Goal: Task Accomplishment & Management: Use online tool/utility

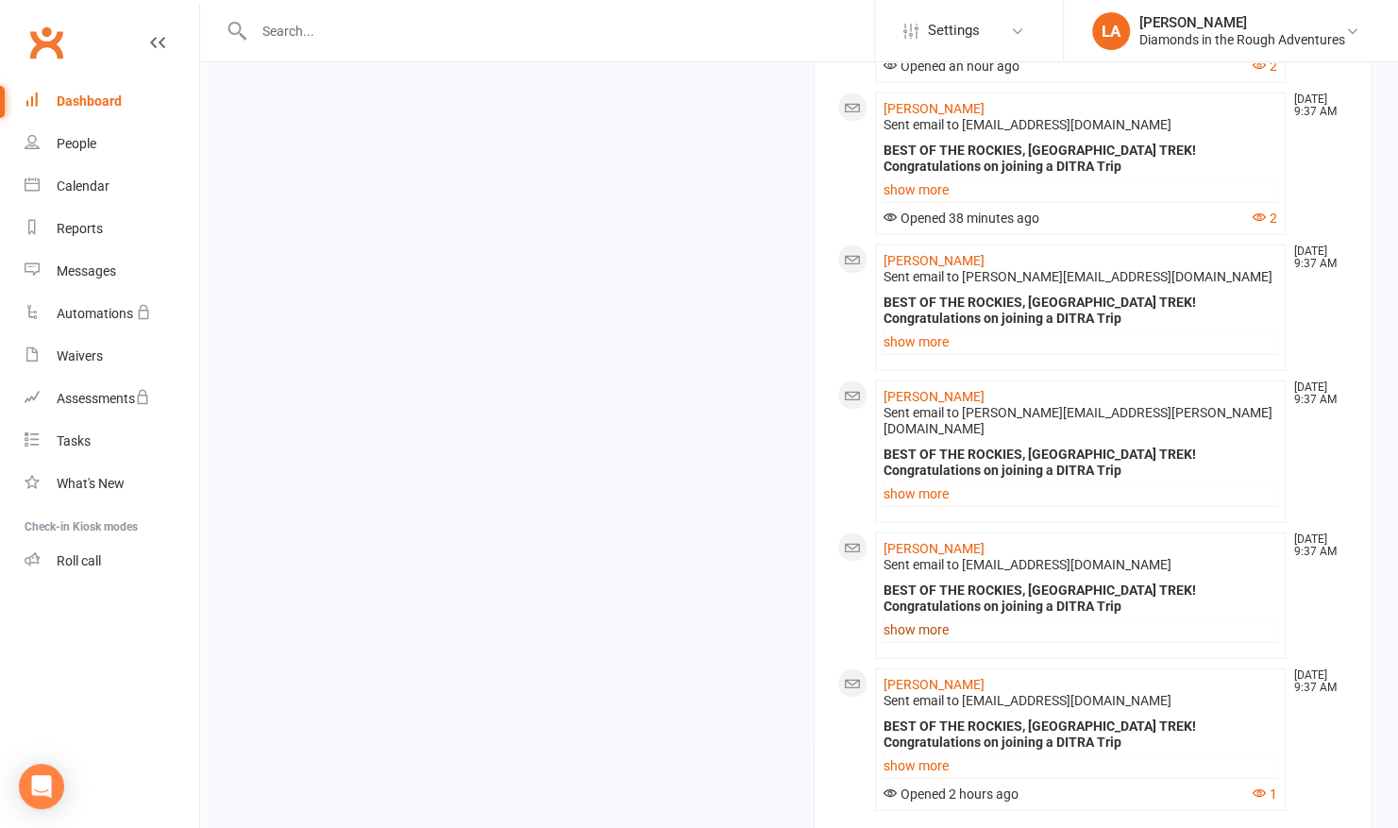
scroll to position [2238, 0]
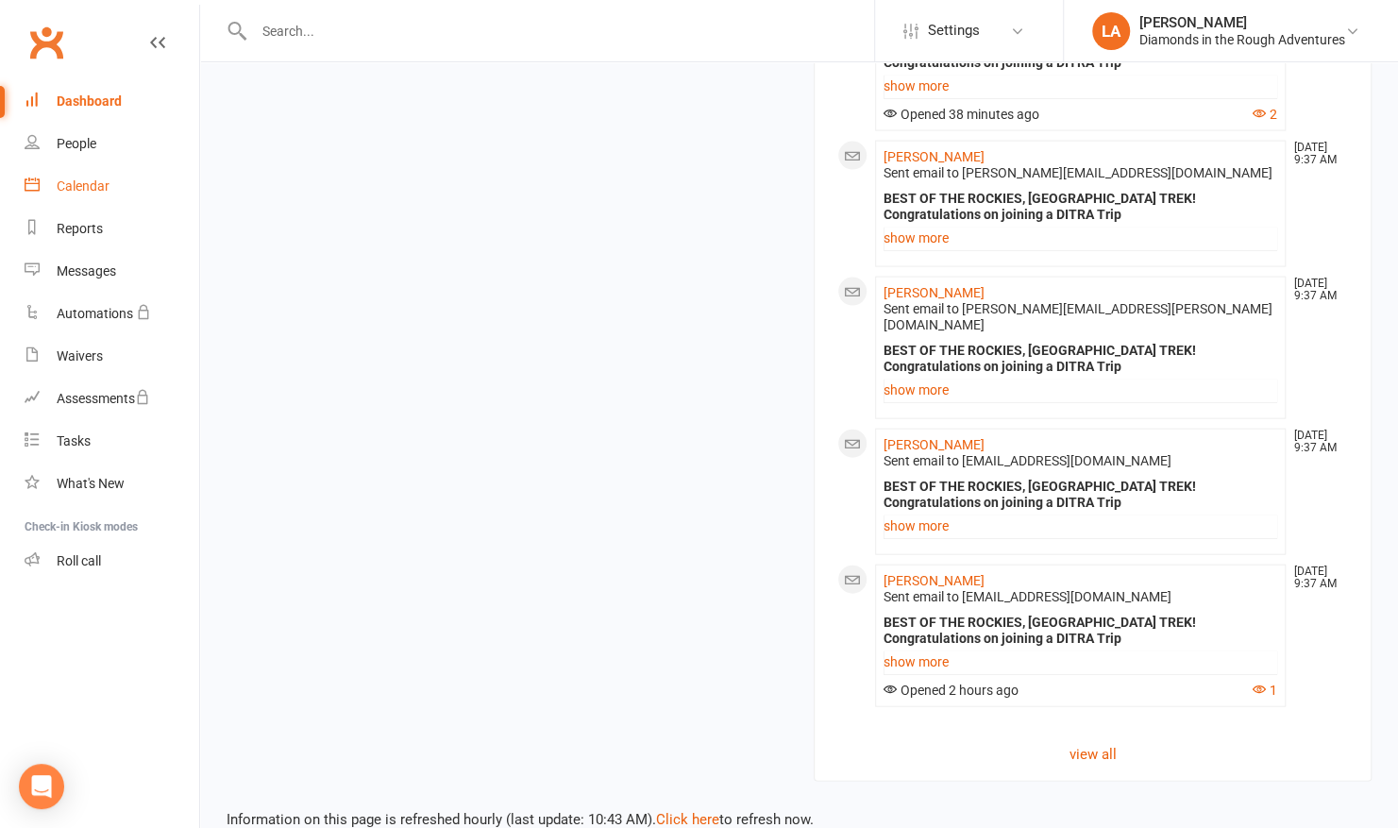
click at [64, 177] on link "Calendar" at bounding box center [112, 186] width 175 height 42
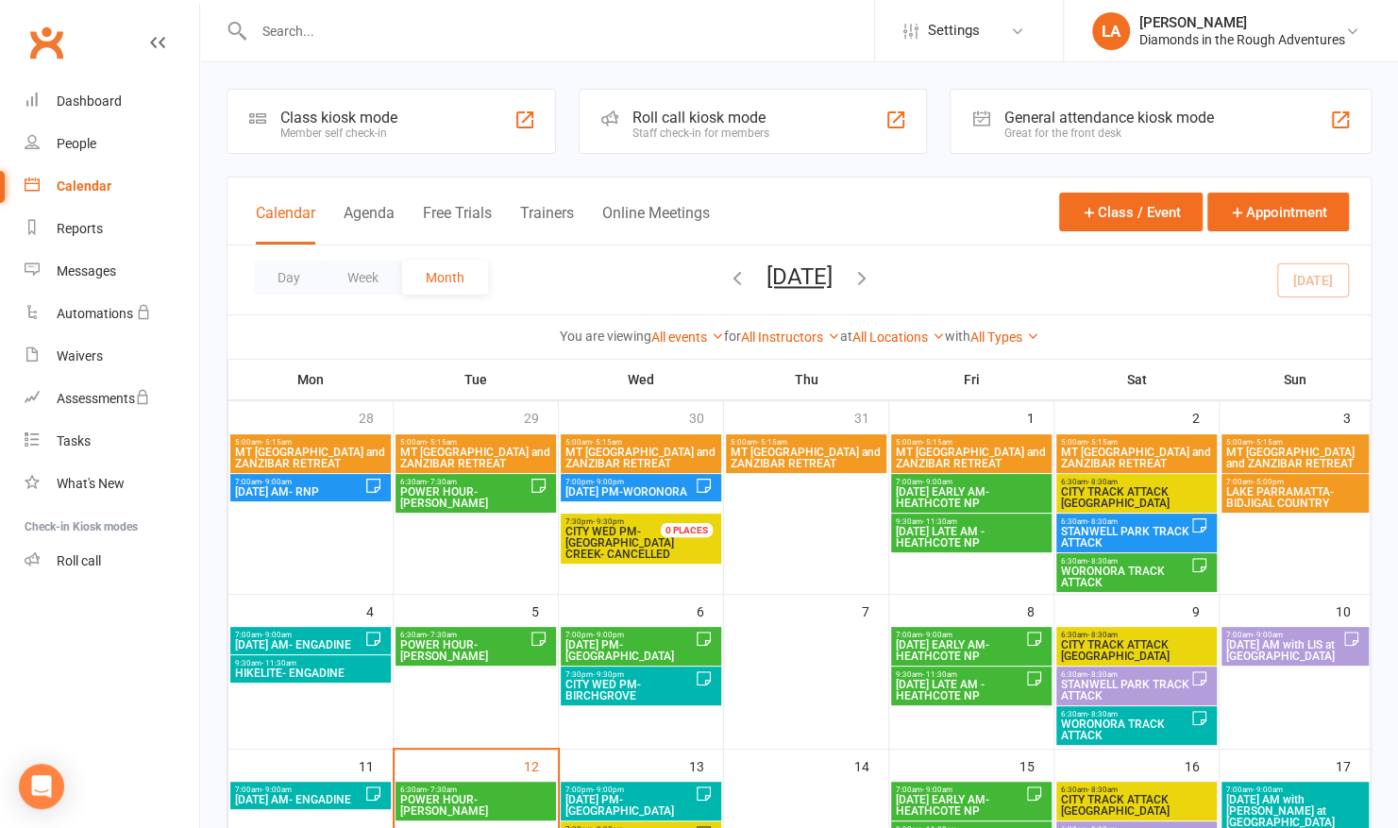
click at [873, 277] on icon "button" at bounding box center [862, 277] width 21 height 21
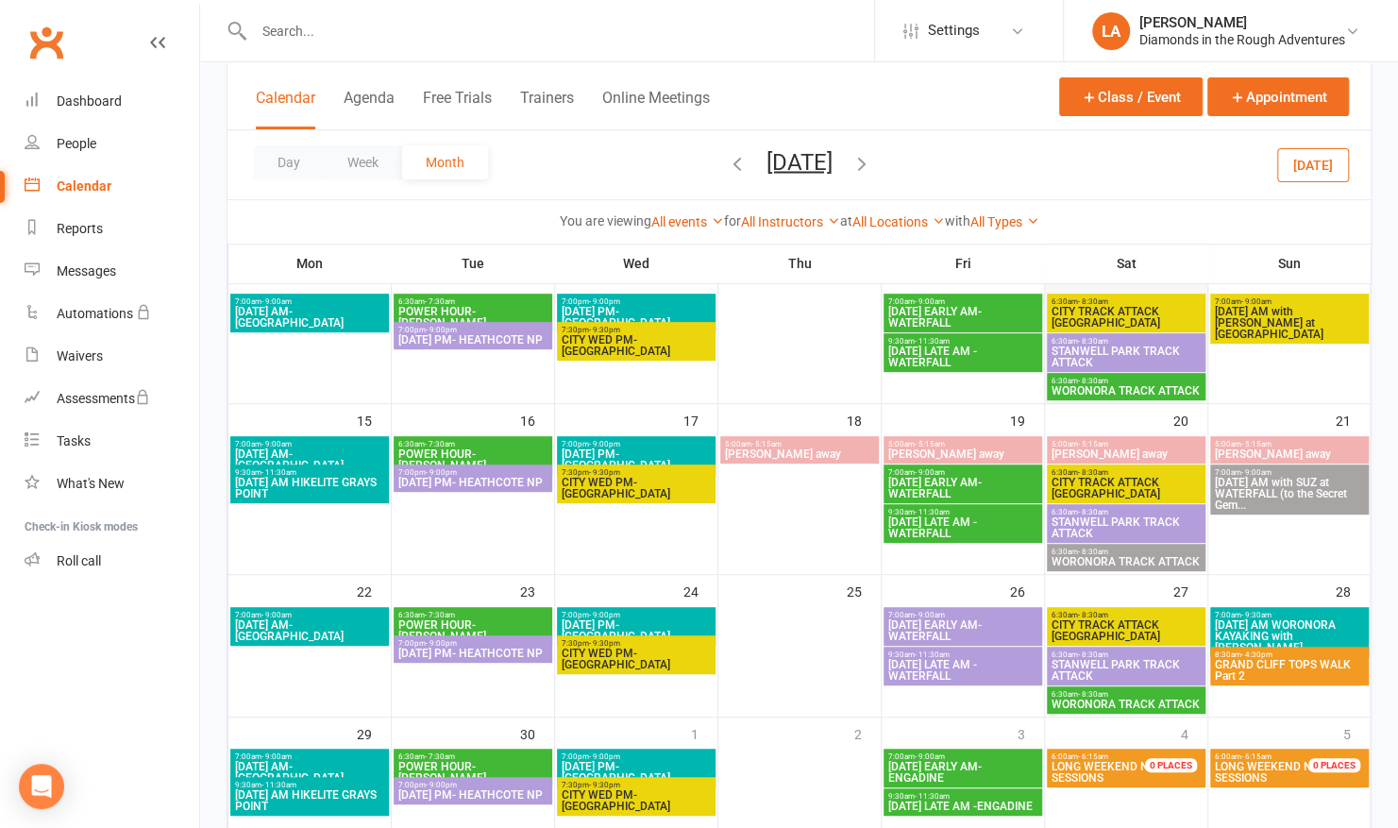
scroll to position [312, 0]
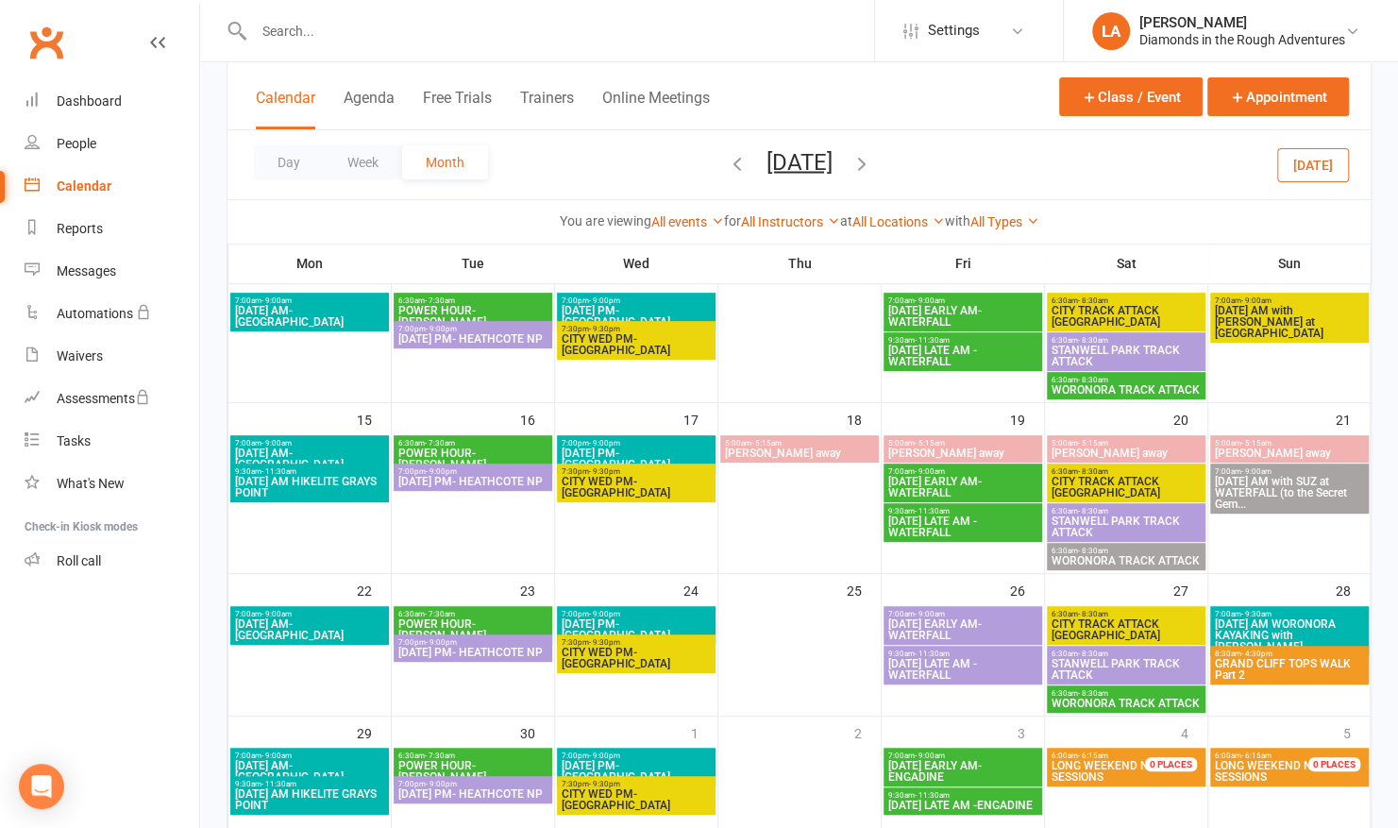
click at [1270, 658] on span "GRAND CLIFF TOPS WALK Part 2" at bounding box center [1289, 669] width 151 height 23
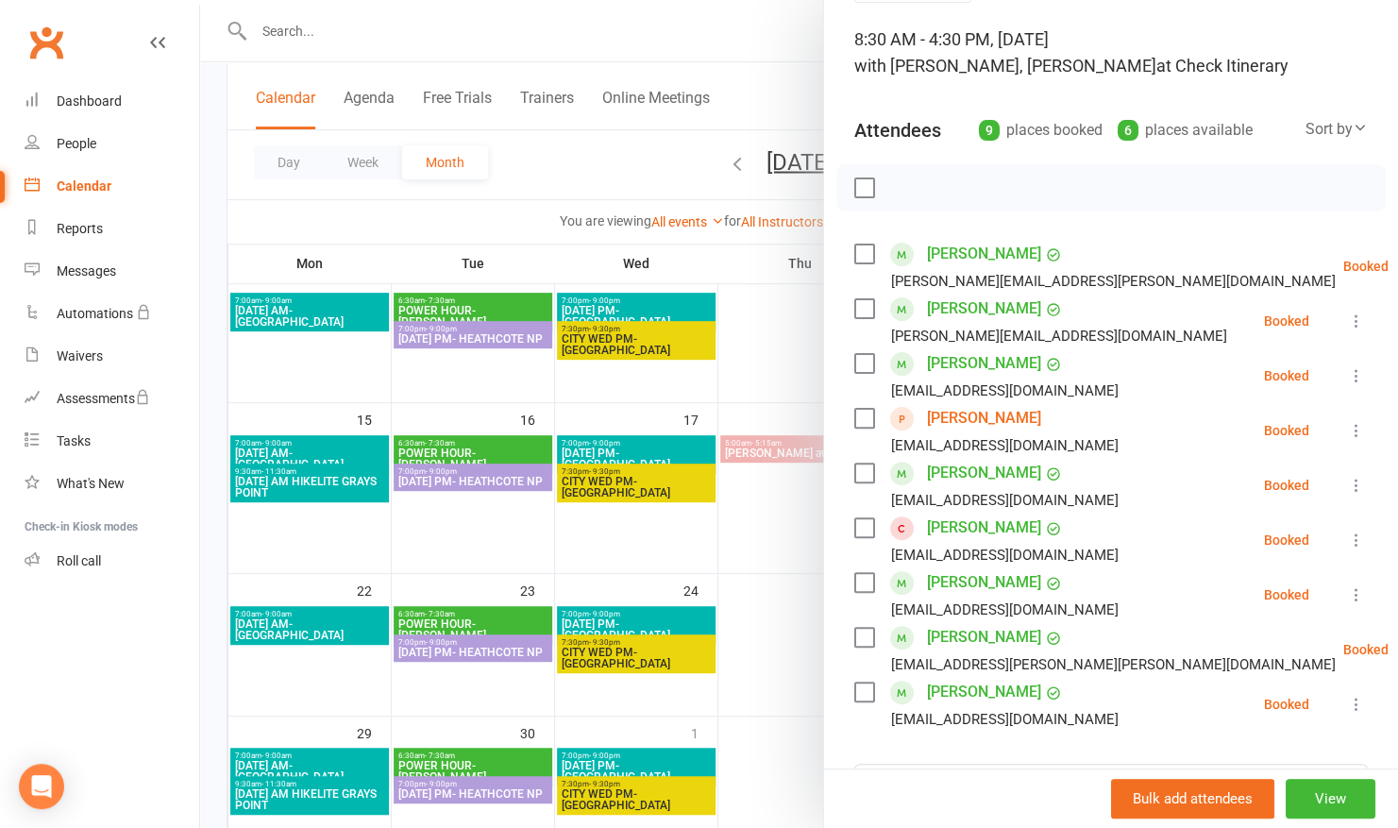
scroll to position [116, 0]
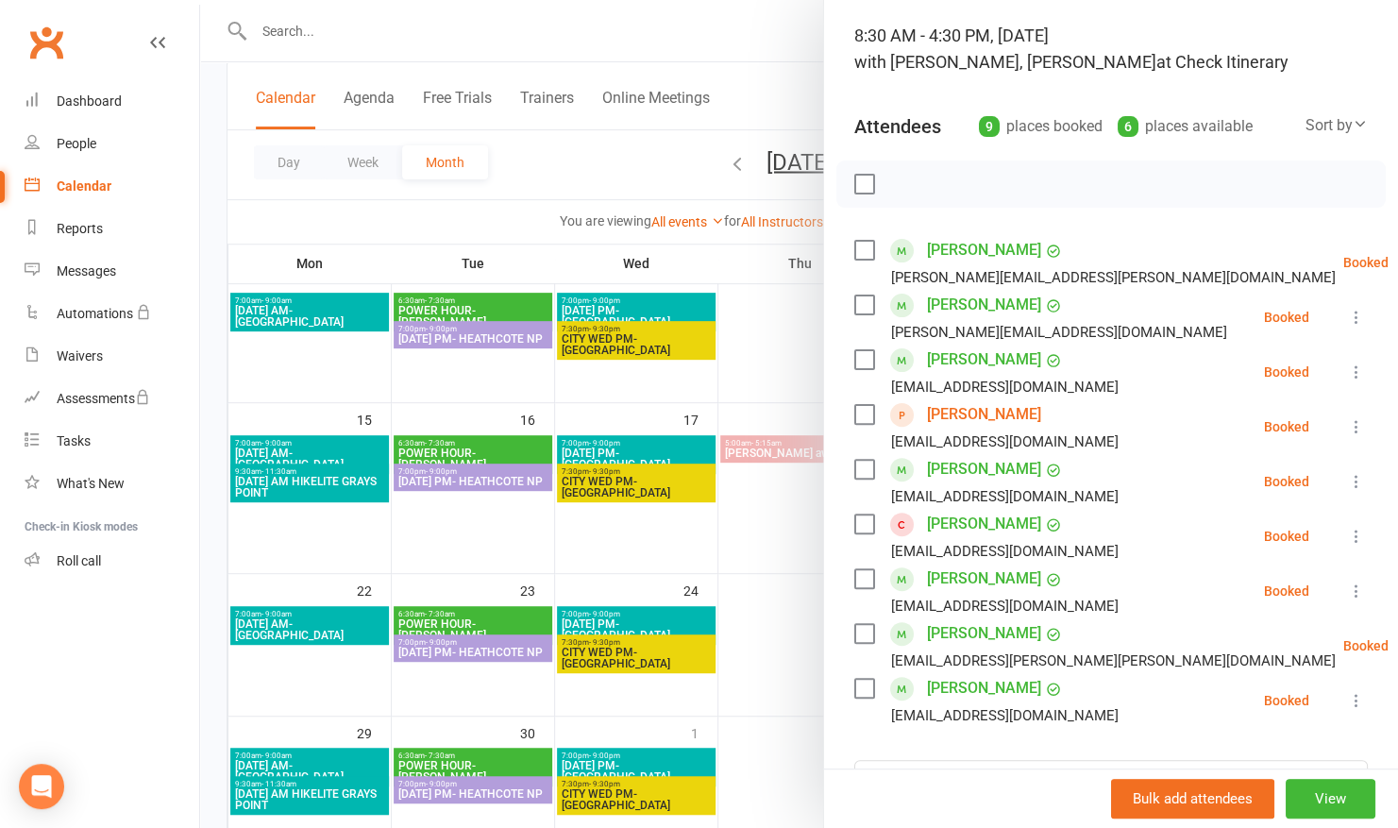
click at [961, 300] on link "[PERSON_NAME]" at bounding box center [984, 305] width 114 height 30
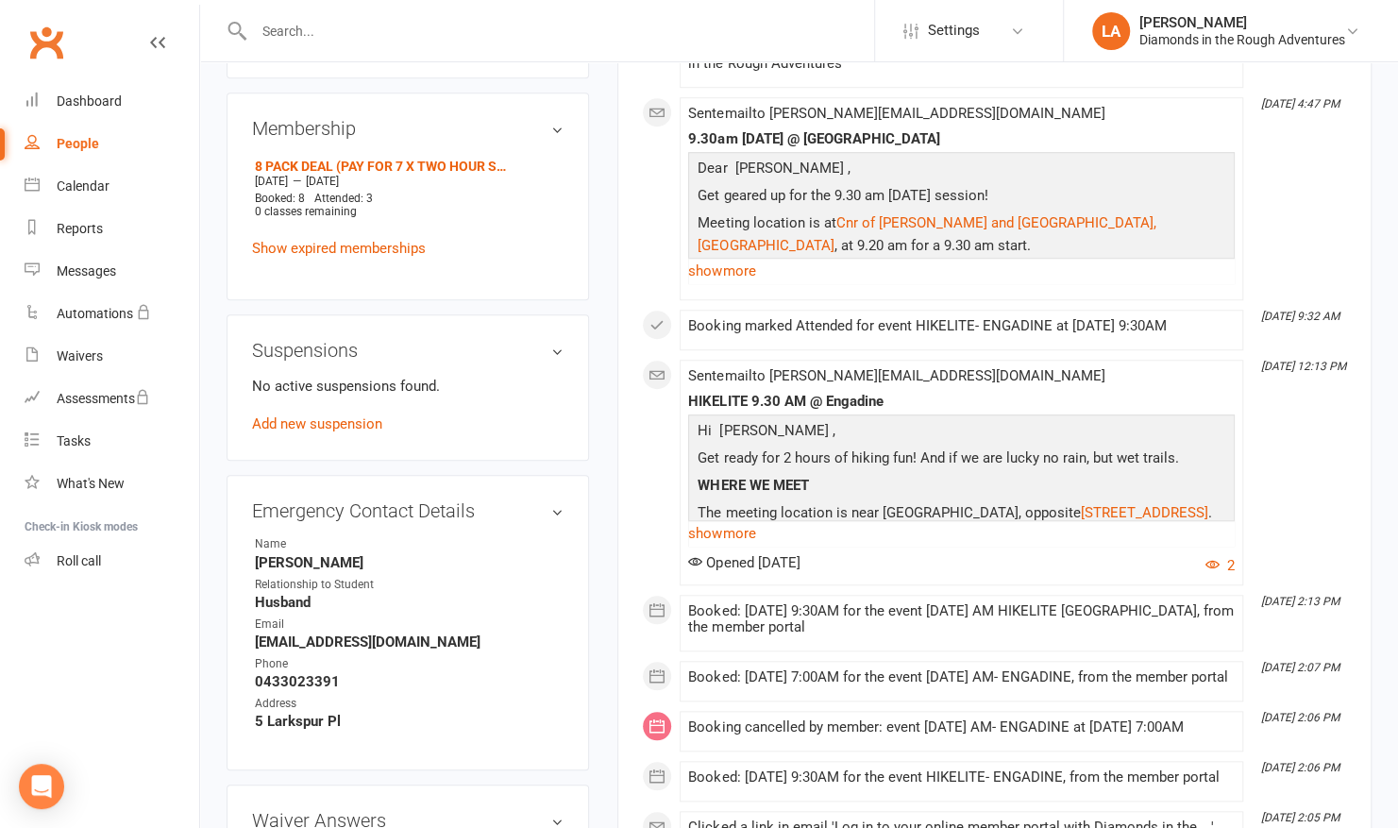
scroll to position [726, 0]
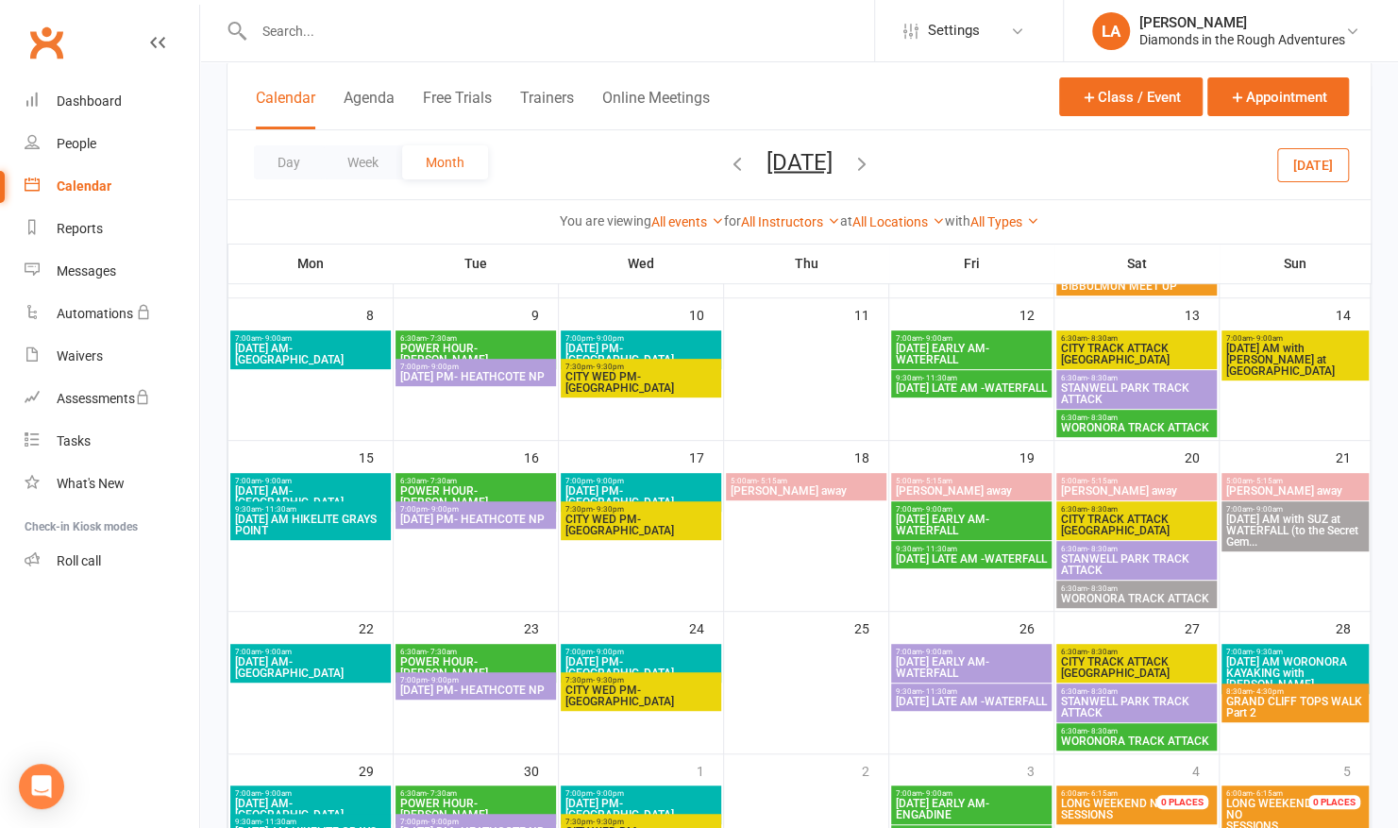
scroll to position [311, 0]
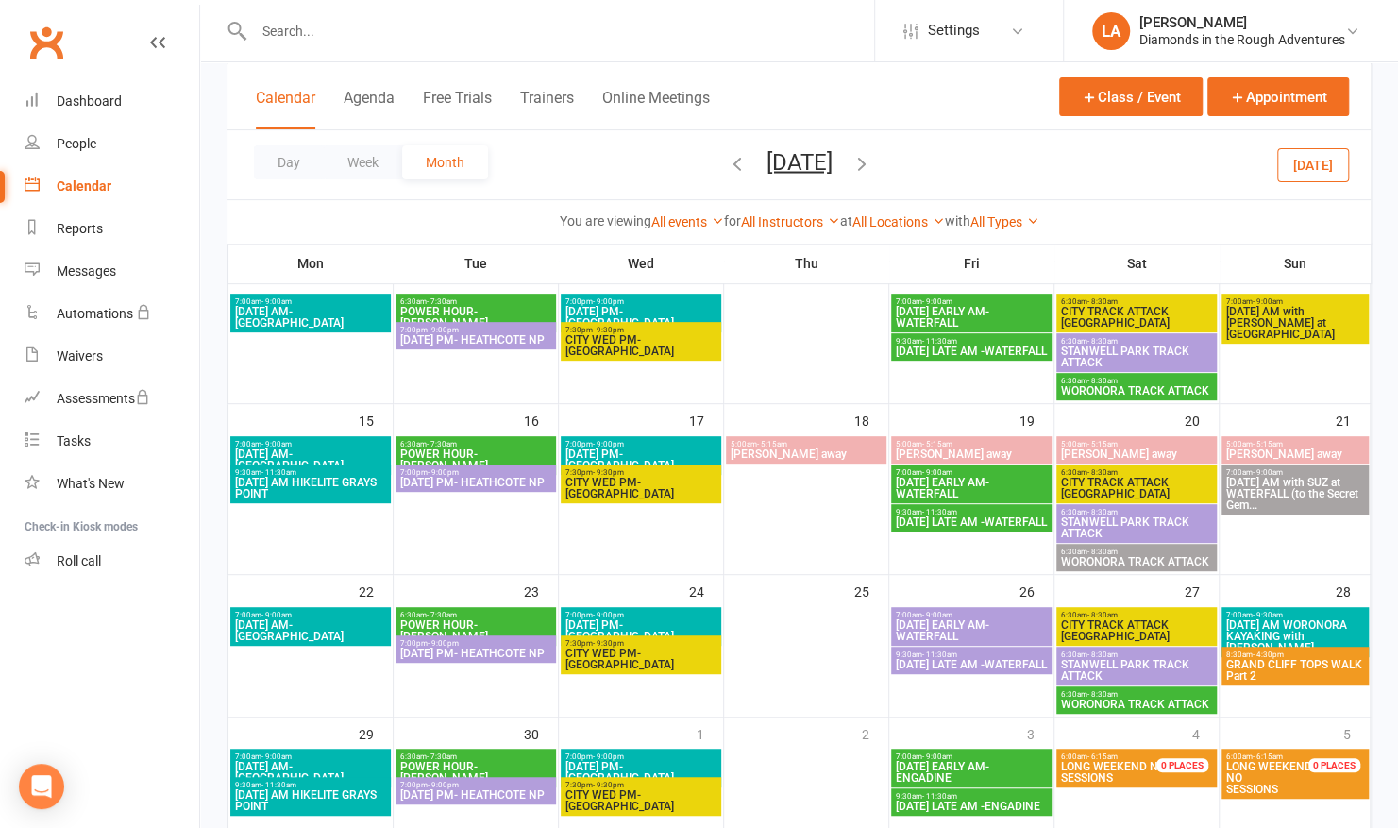
click at [1307, 668] on span "GRAND CLIFF TOPS WALK Part 2" at bounding box center [1296, 670] width 140 height 23
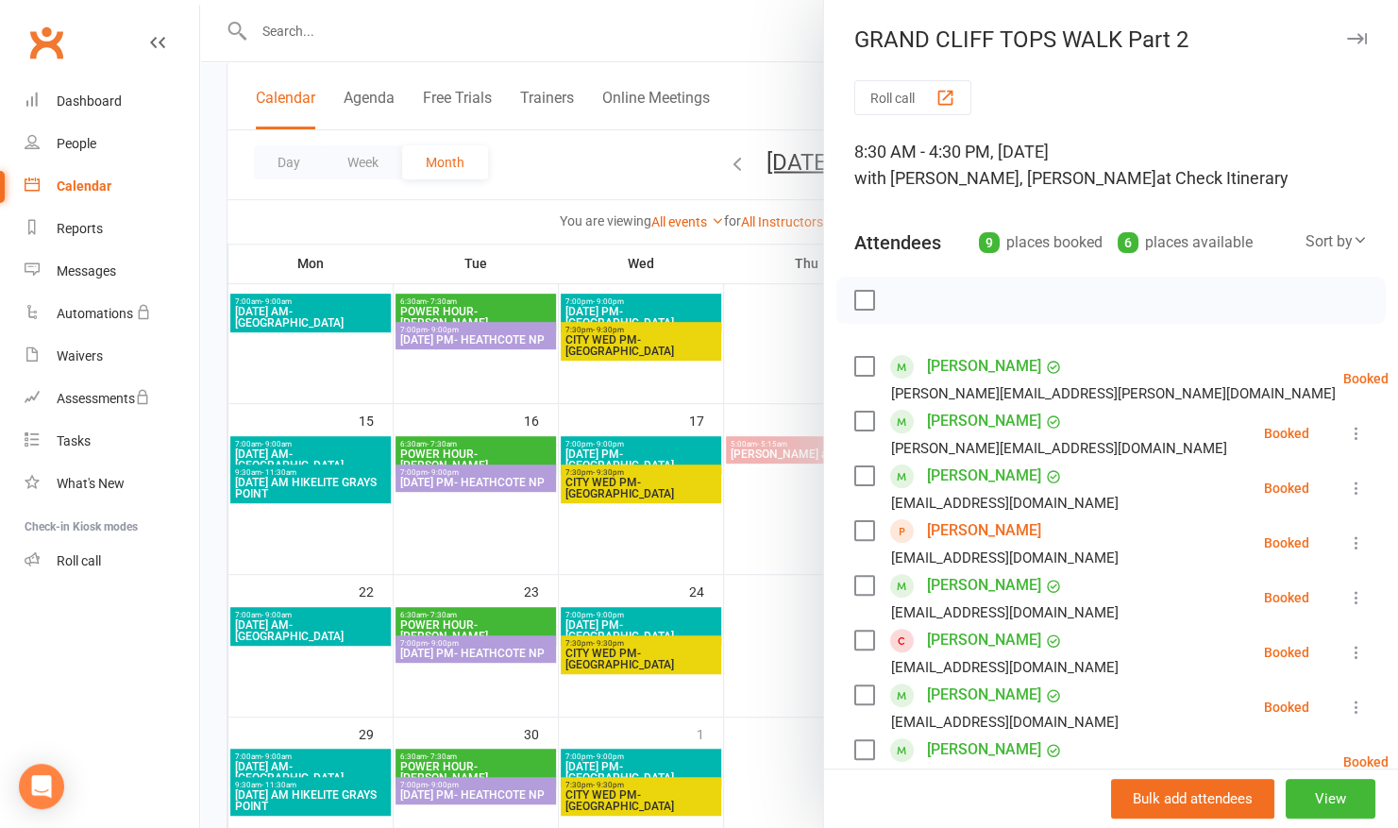
click at [991, 530] on link "[PERSON_NAME]" at bounding box center [984, 531] width 114 height 30
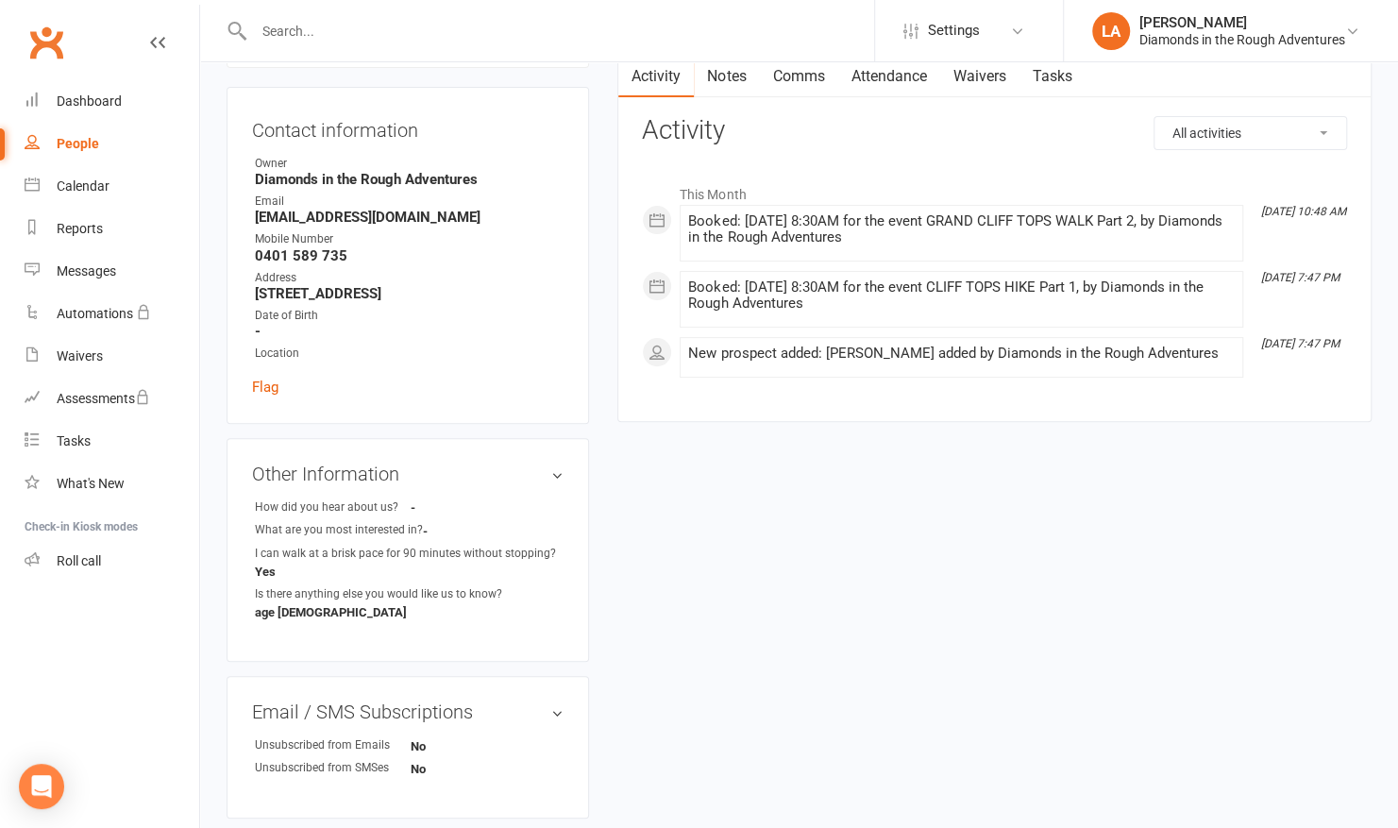
scroll to position [170, 0]
click at [891, 73] on link "Attendance" at bounding box center [889, 77] width 102 height 43
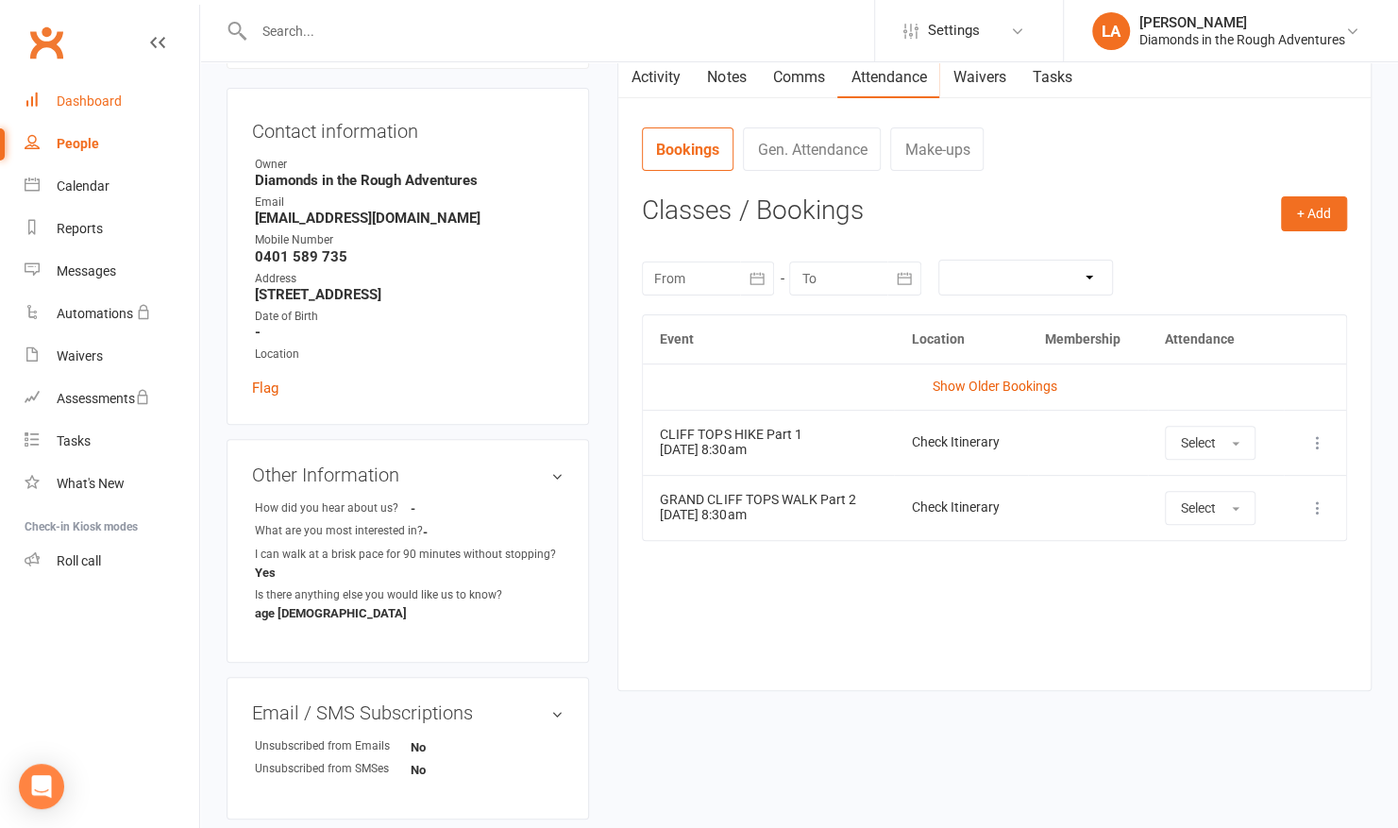
click at [95, 96] on div "Dashboard" at bounding box center [89, 100] width 65 height 15
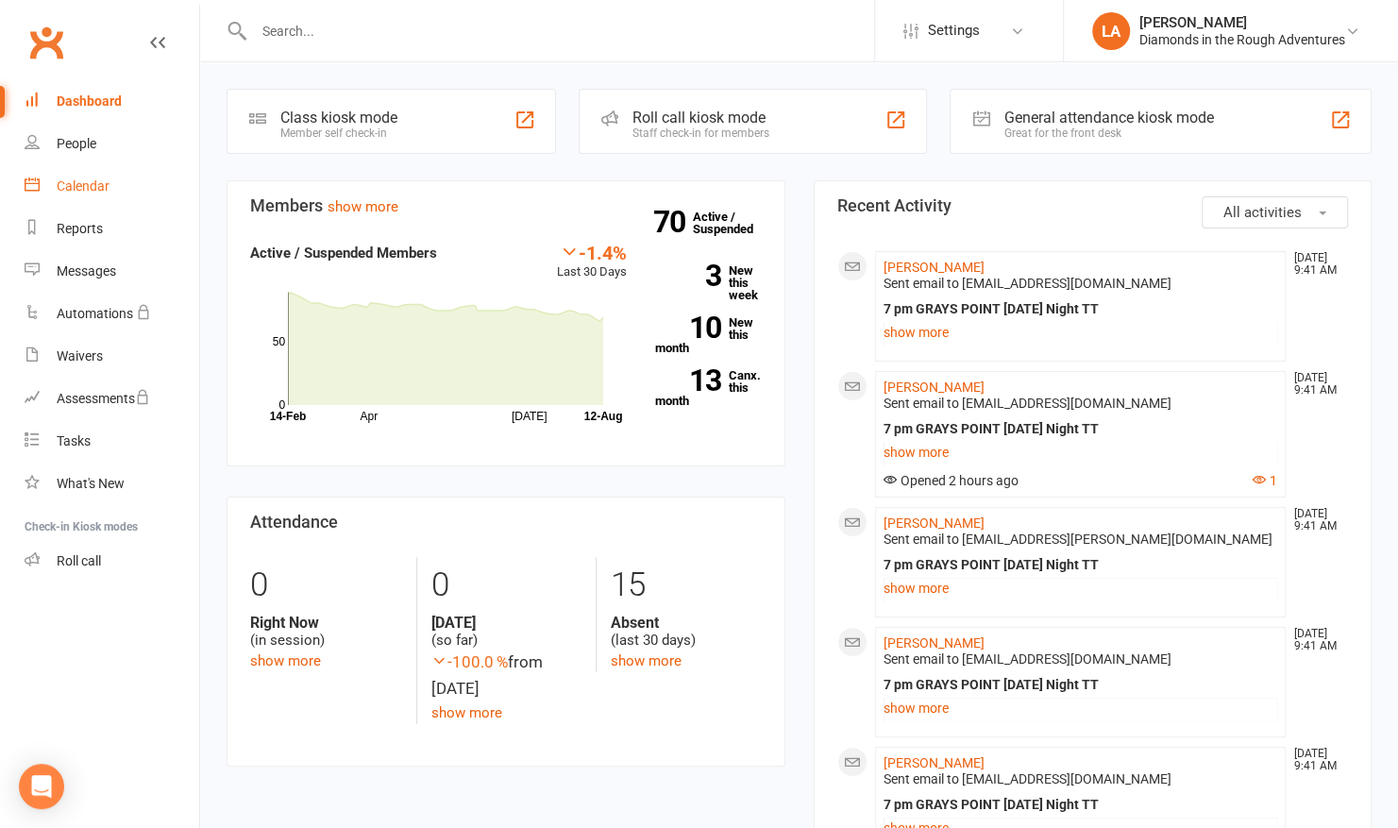
click at [73, 187] on div "Calendar" at bounding box center [83, 185] width 53 height 15
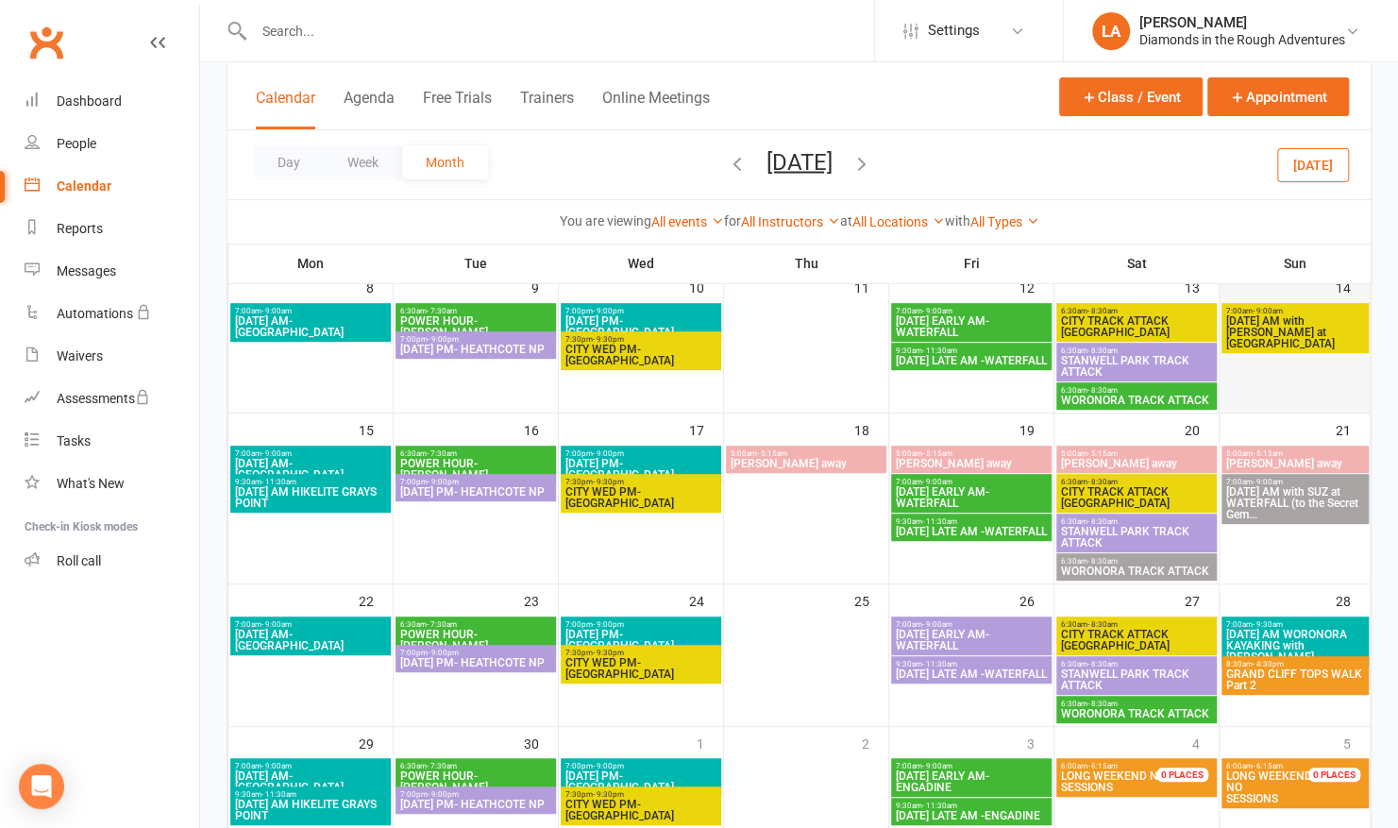
scroll to position [305, 0]
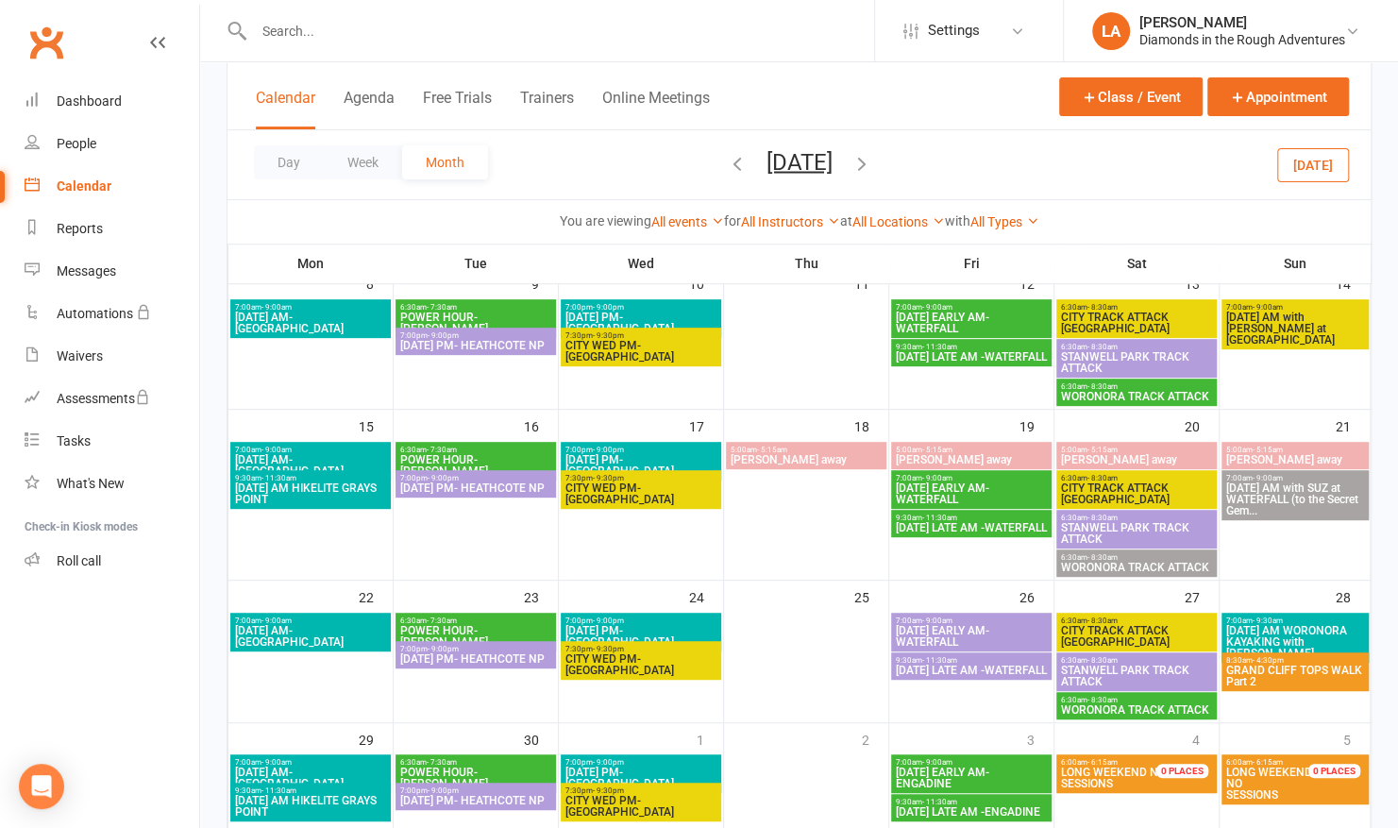
click at [1295, 670] on span "GRAND CLIFF TOPS WALK Part 2" at bounding box center [1296, 676] width 140 height 23
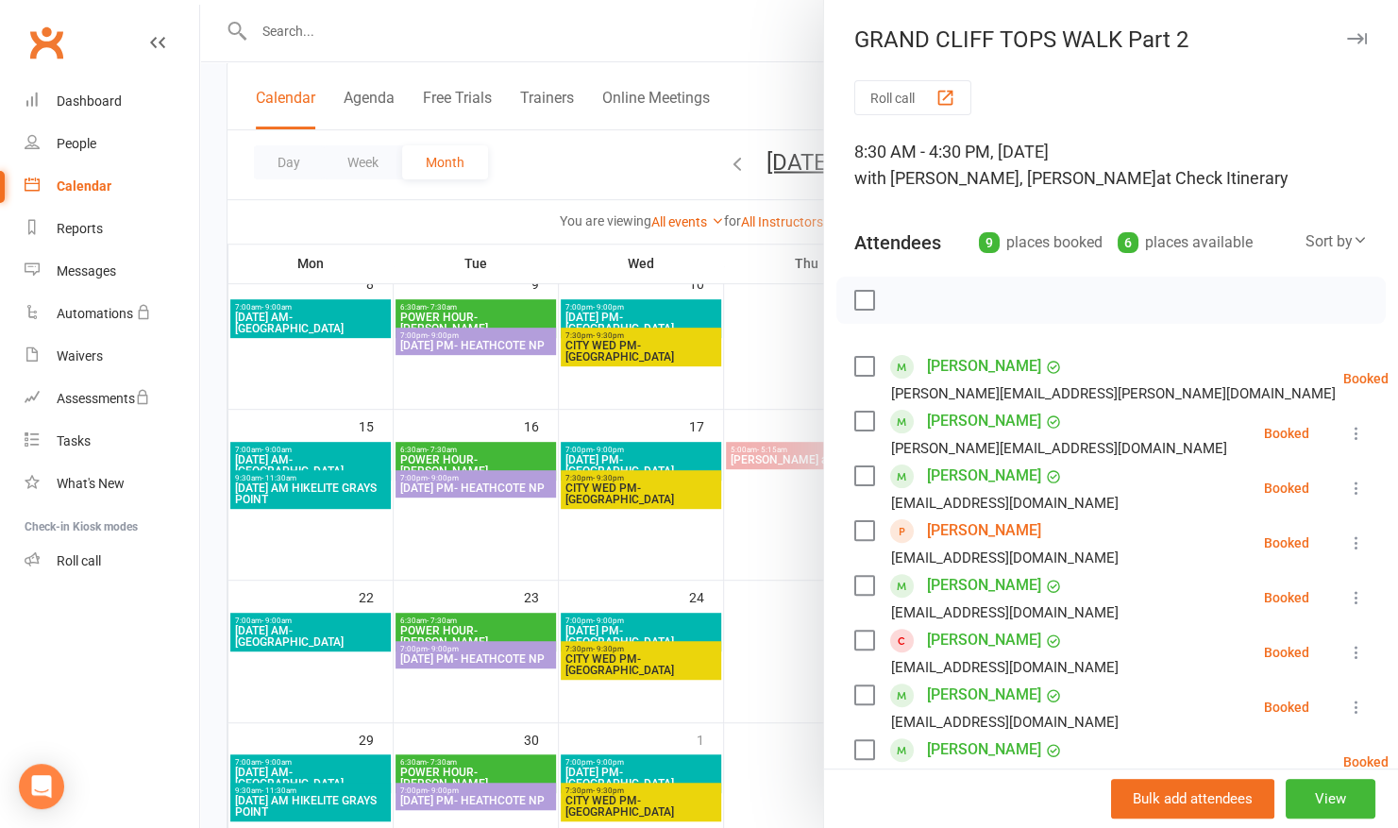
click at [941, 582] on link "[PERSON_NAME]" at bounding box center [984, 585] width 114 height 30
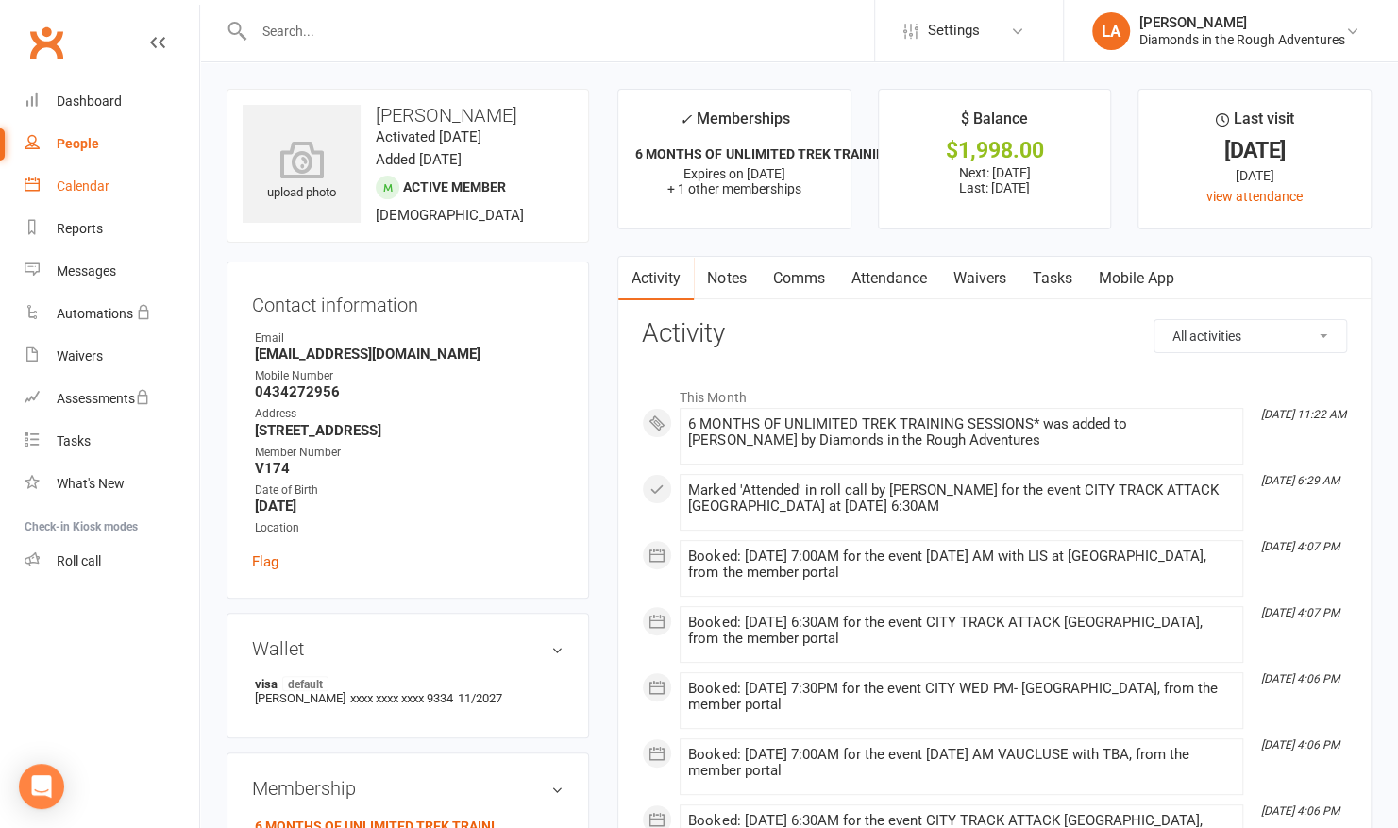
click at [74, 185] on div "Calendar" at bounding box center [83, 185] width 53 height 15
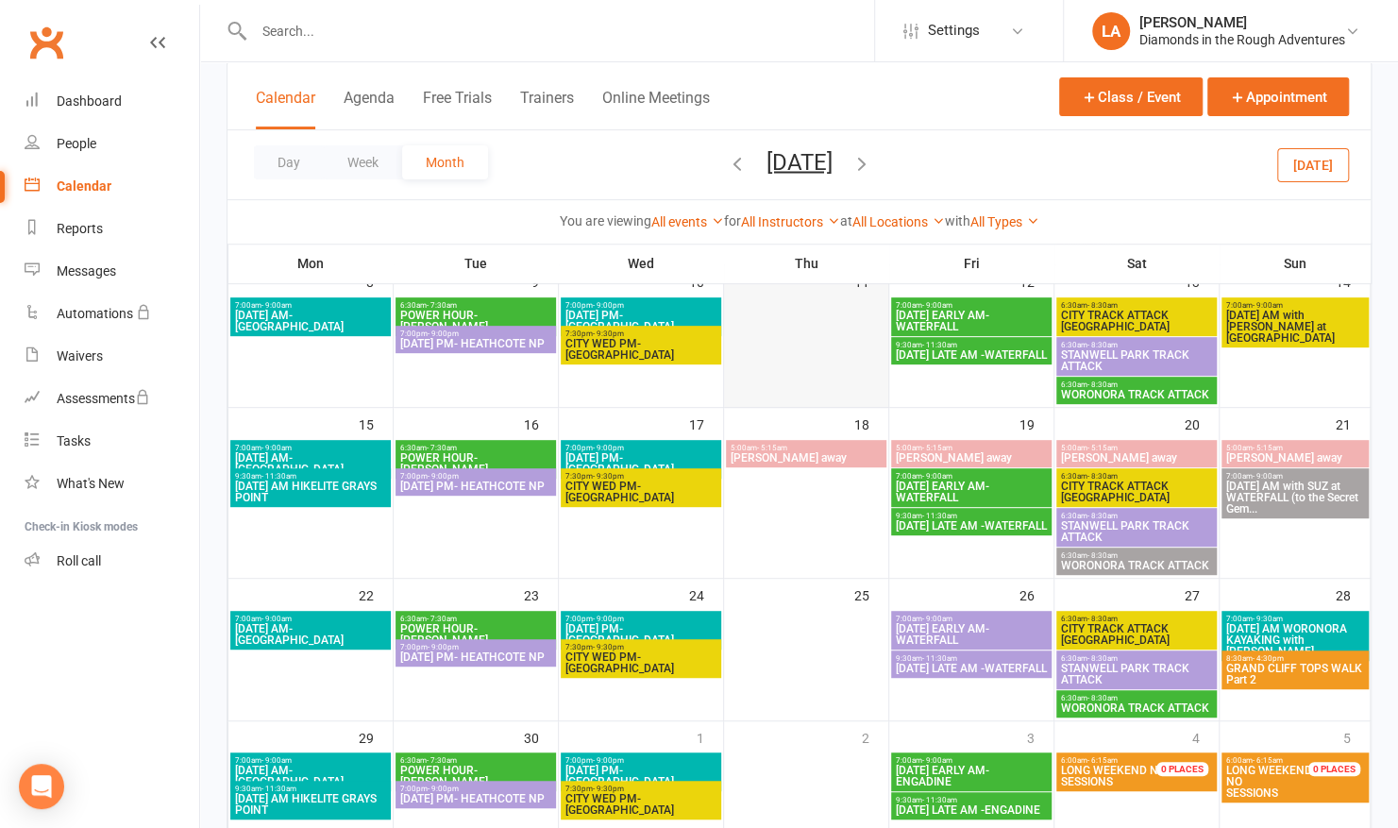
scroll to position [318, 0]
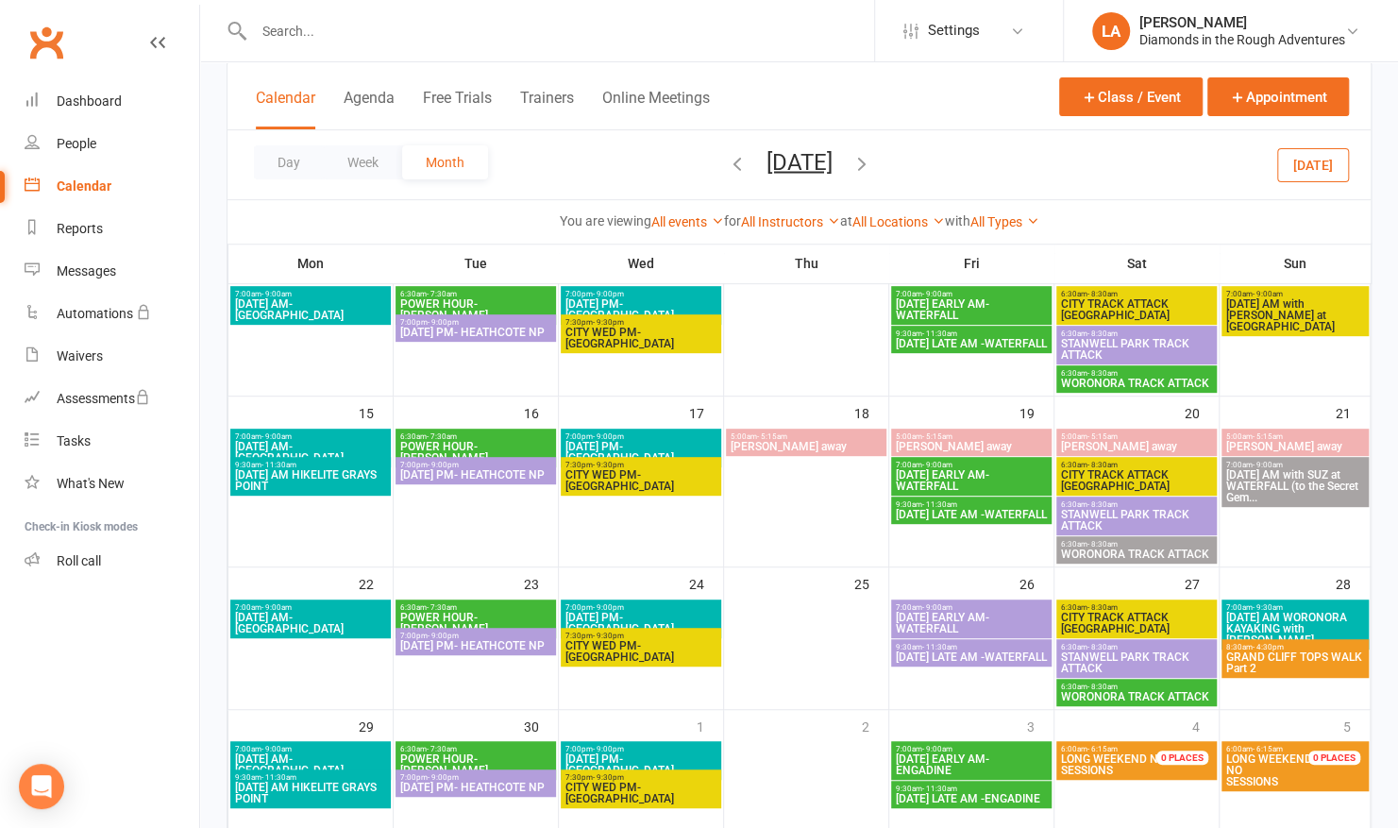
click at [1318, 657] on span "GRAND CLIFF TOPS WALK Part 2" at bounding box center [1296, 663] width 140 height 23
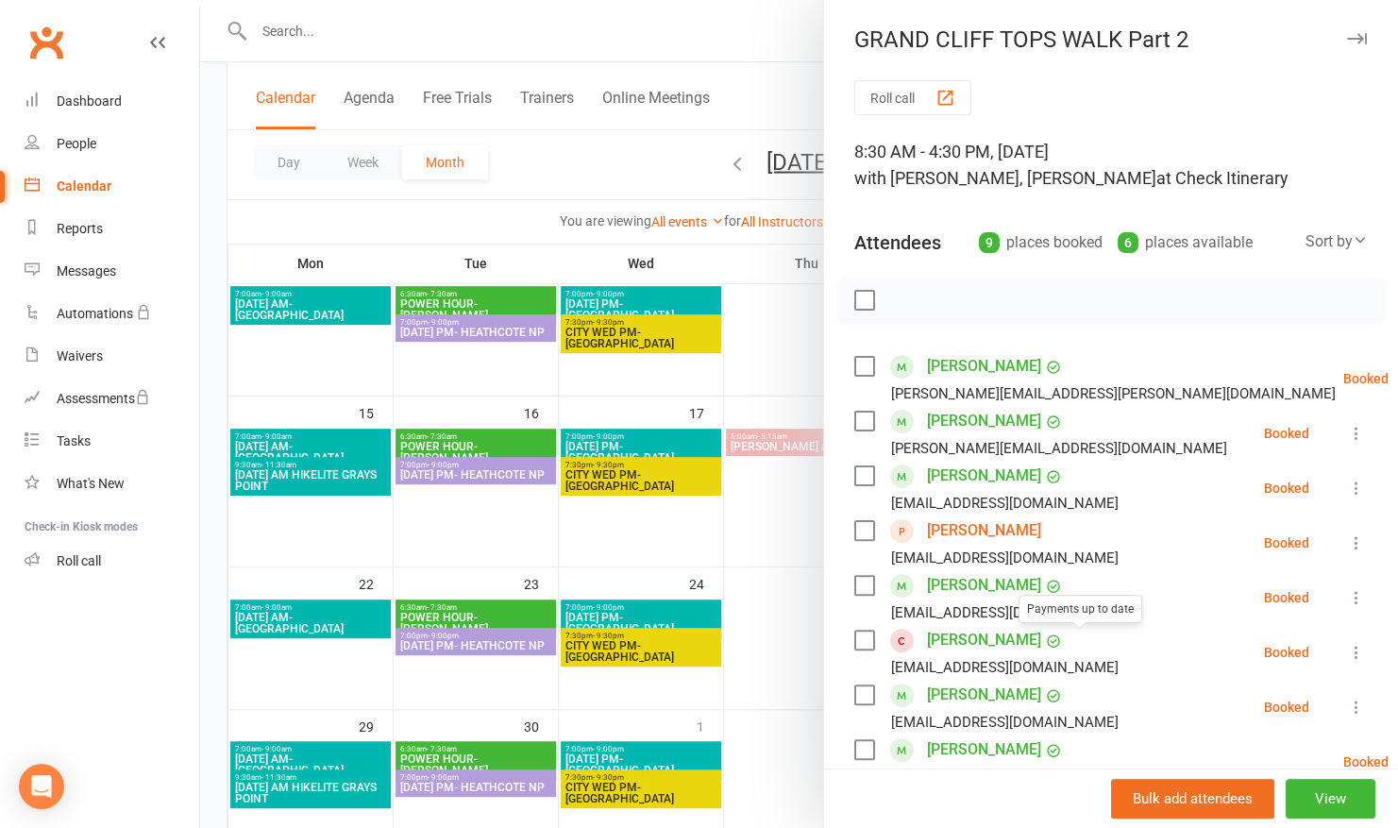
click at [1042, 640] on link "[PERSON_NAME]" at bounding box center [984, 640] width 114 height 30
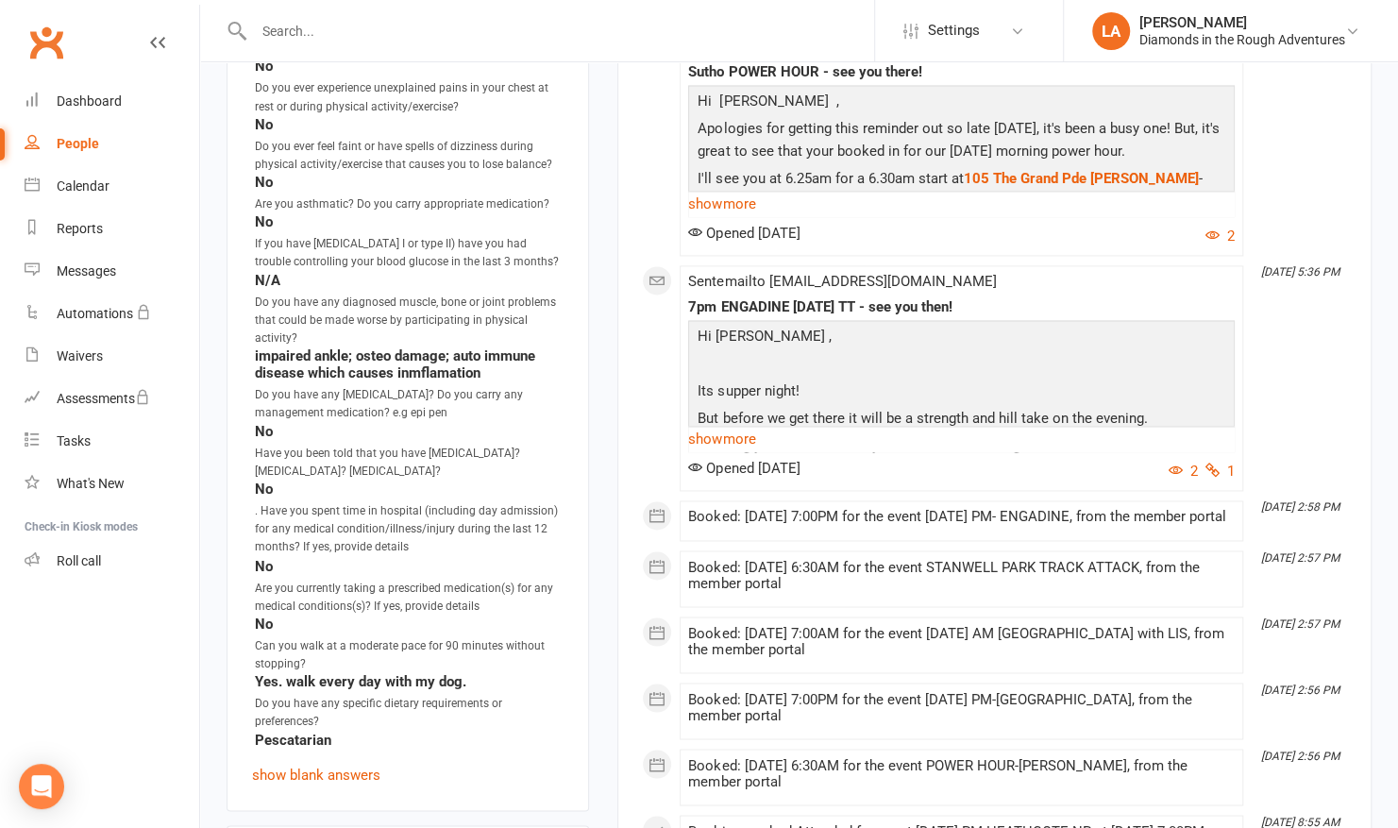
scroll to position [1536, 0]
click at [78, 181] on div "Calendar" at bounding box center [83, 185] width 53 height 15
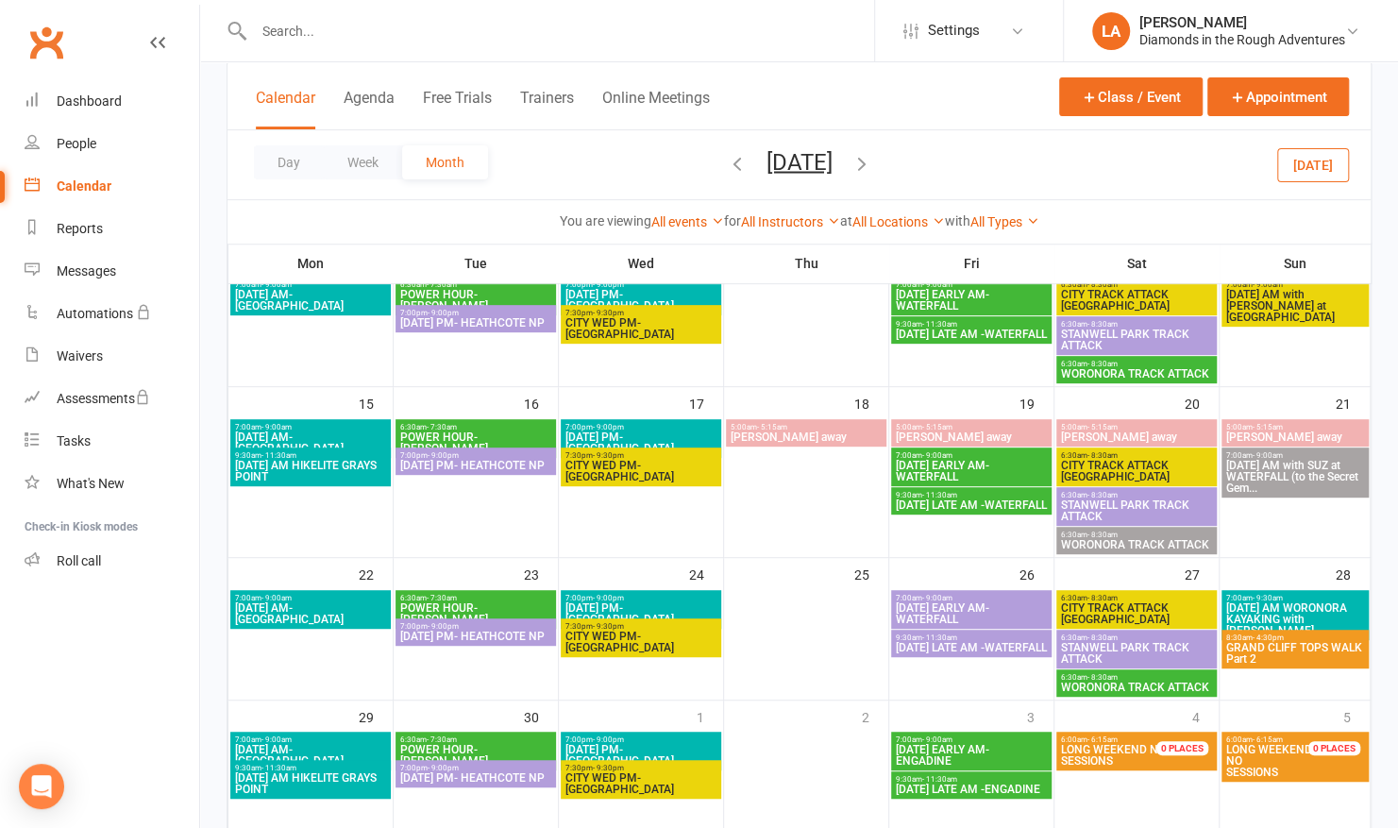
scroll to position [329, 0]
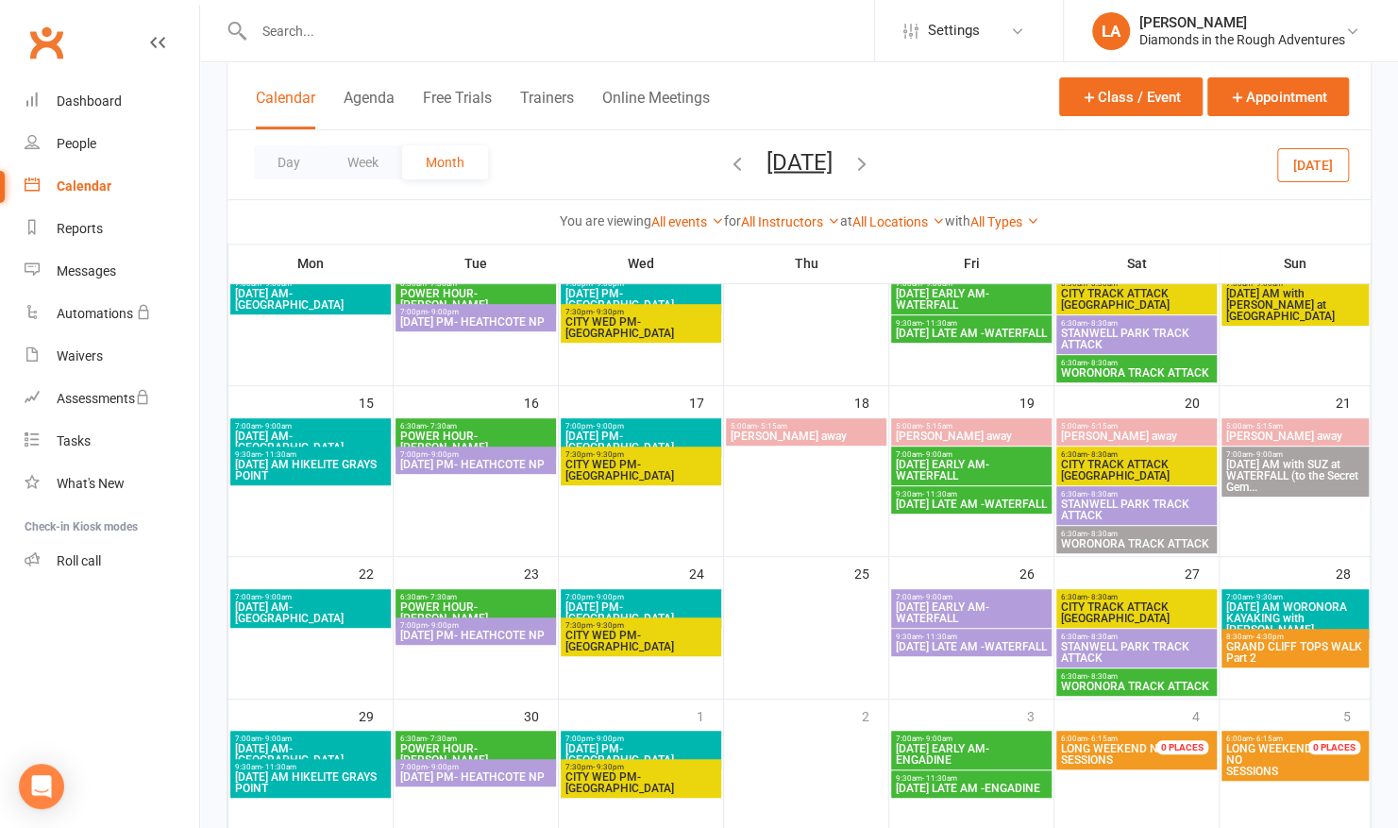
click at [1293, 611] on span "[DATE] AM WORONORA KAYAKING with [PERSON_NAME]" at bounding box center [1296, 618] width 140 height 34
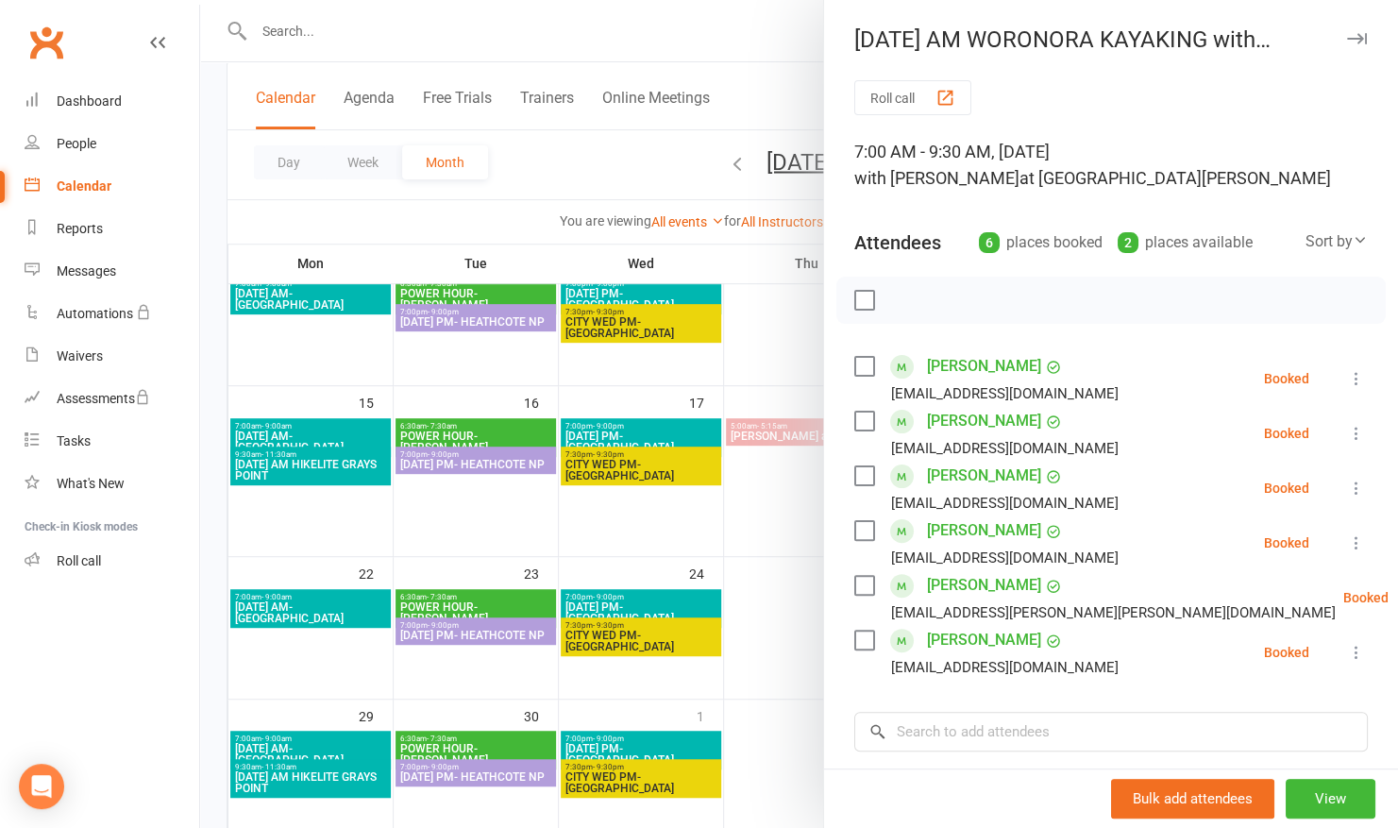
click at [701, 26] on div at bounding box center [799, 414] width 1198 height 828
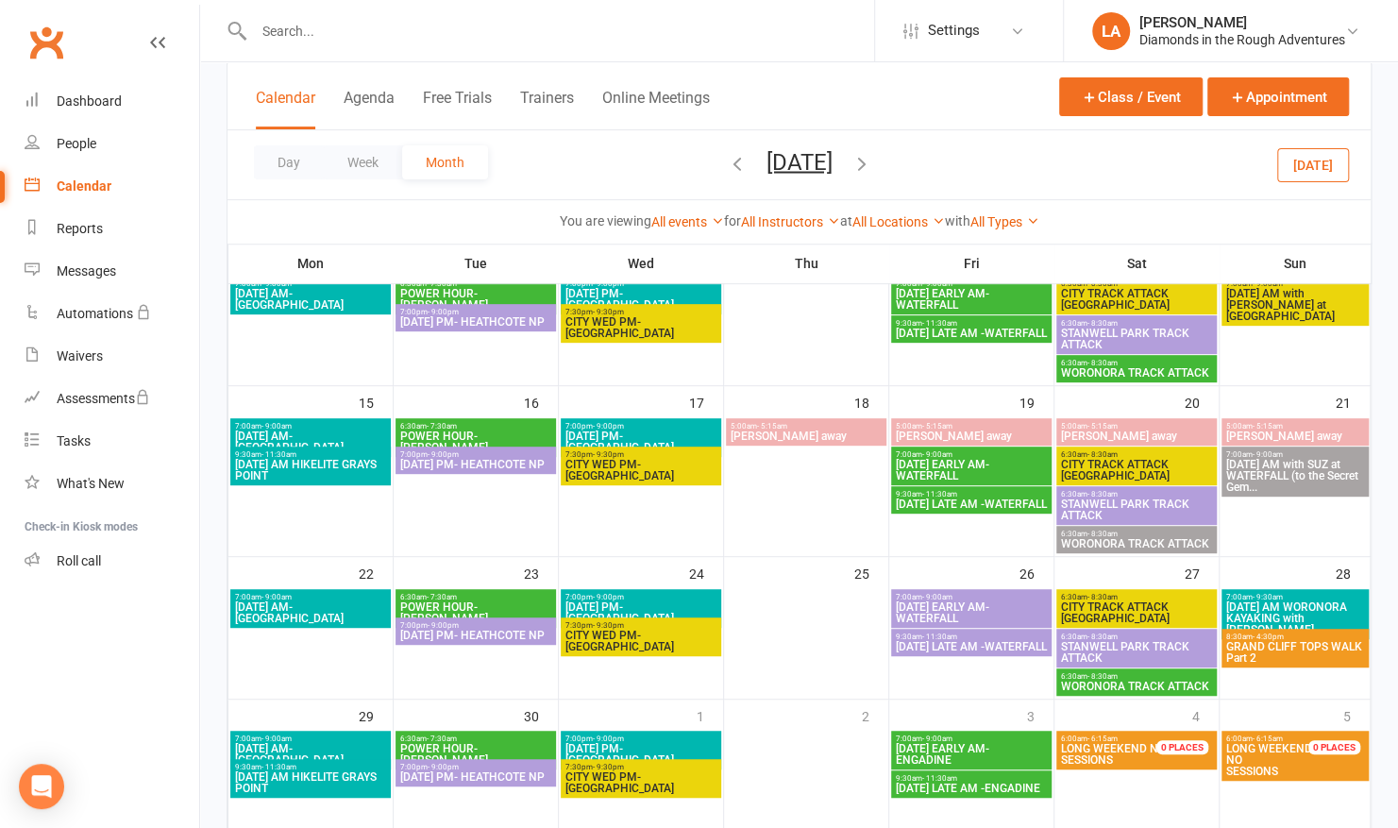
click at [1333, 648] on span "GRAND CLIFF TOPS WALK Part 2" at bounding box center [1296, 652] width 140 height 23
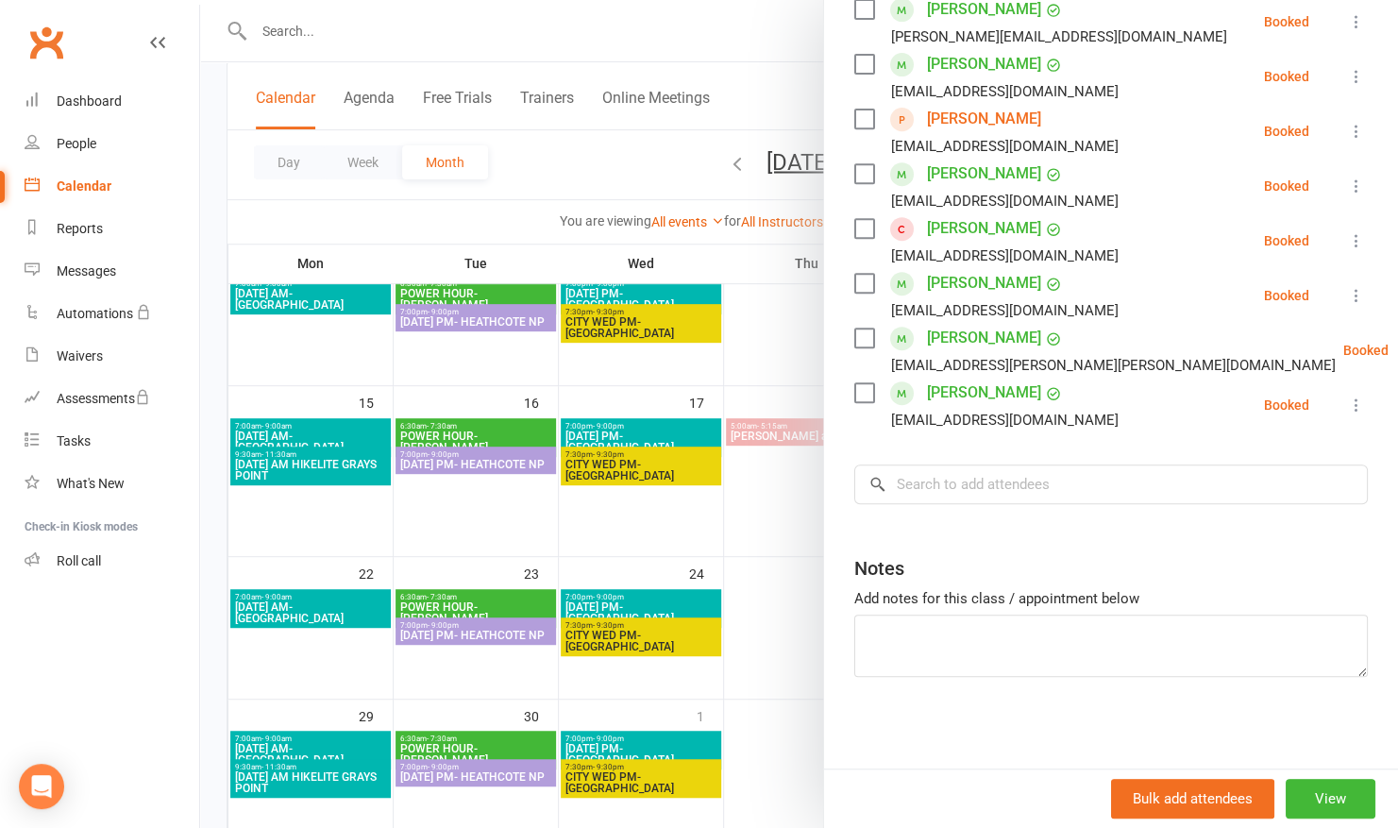
scroll to position [0, 0]
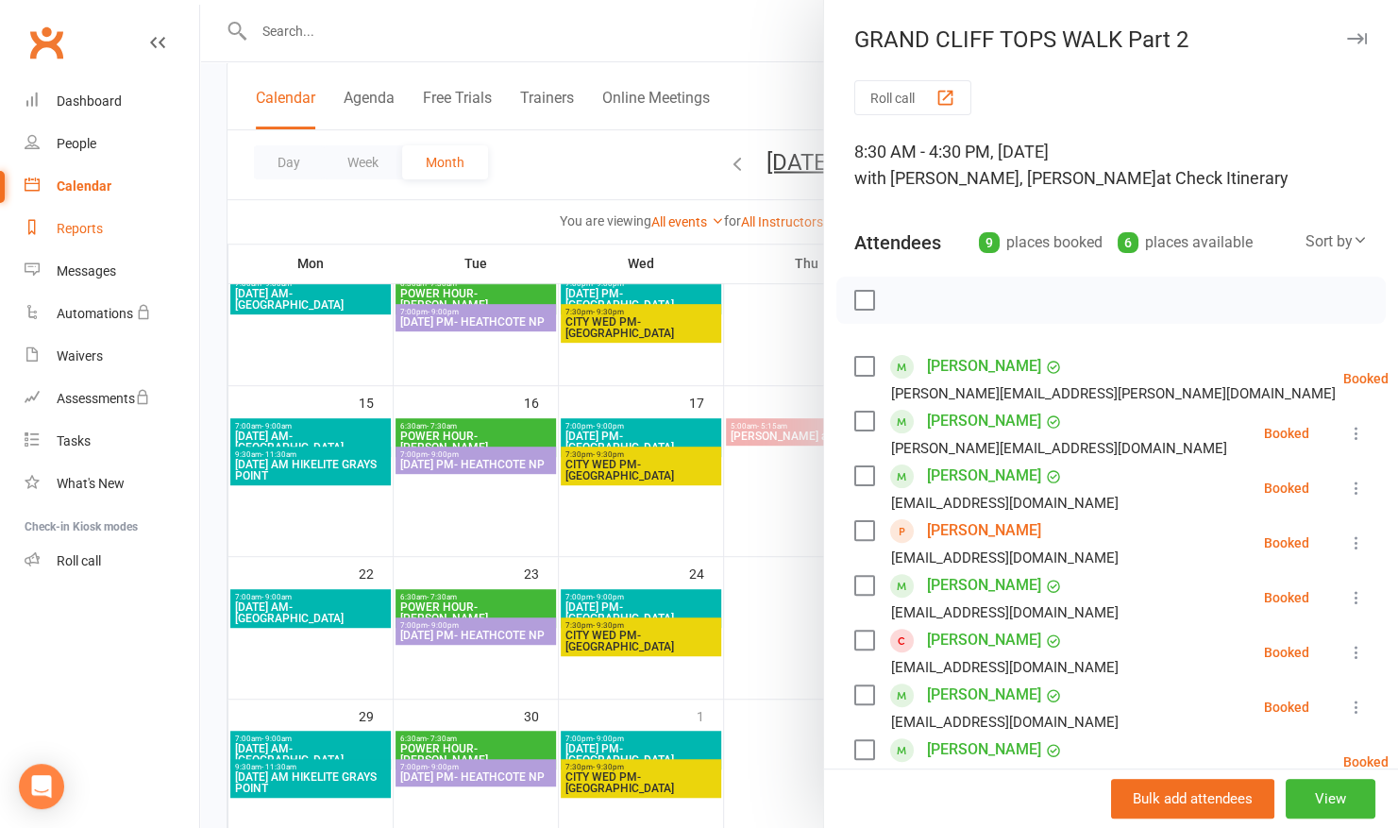
click at [89, 221] on div "Reports" at bounding box center [80, 228] width 46 height 15
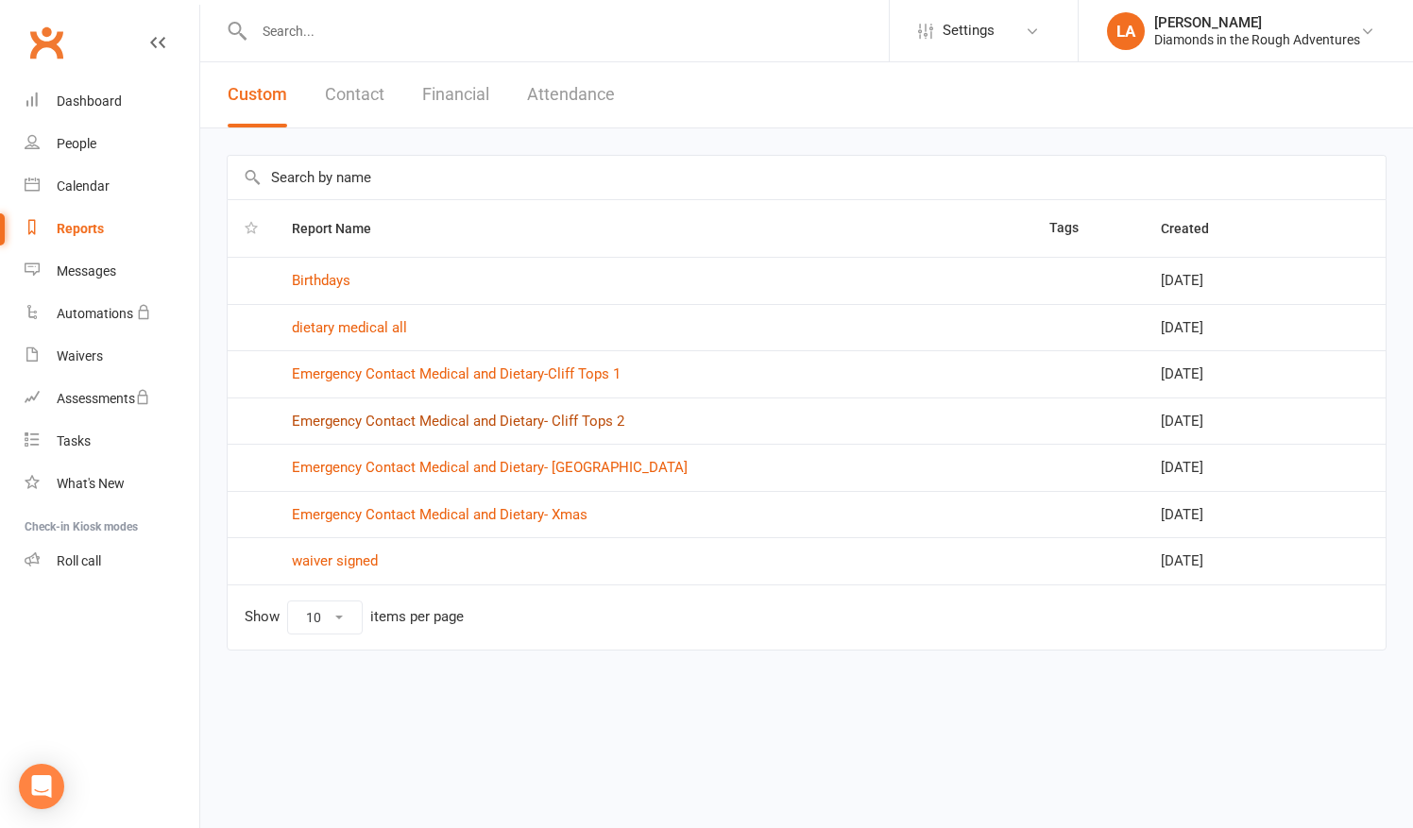
click at [423, 419] on link "Emergency Contact Medical and Dietary- Cliff Tops 2" at bounding box center [458, 421] width 332 height 17
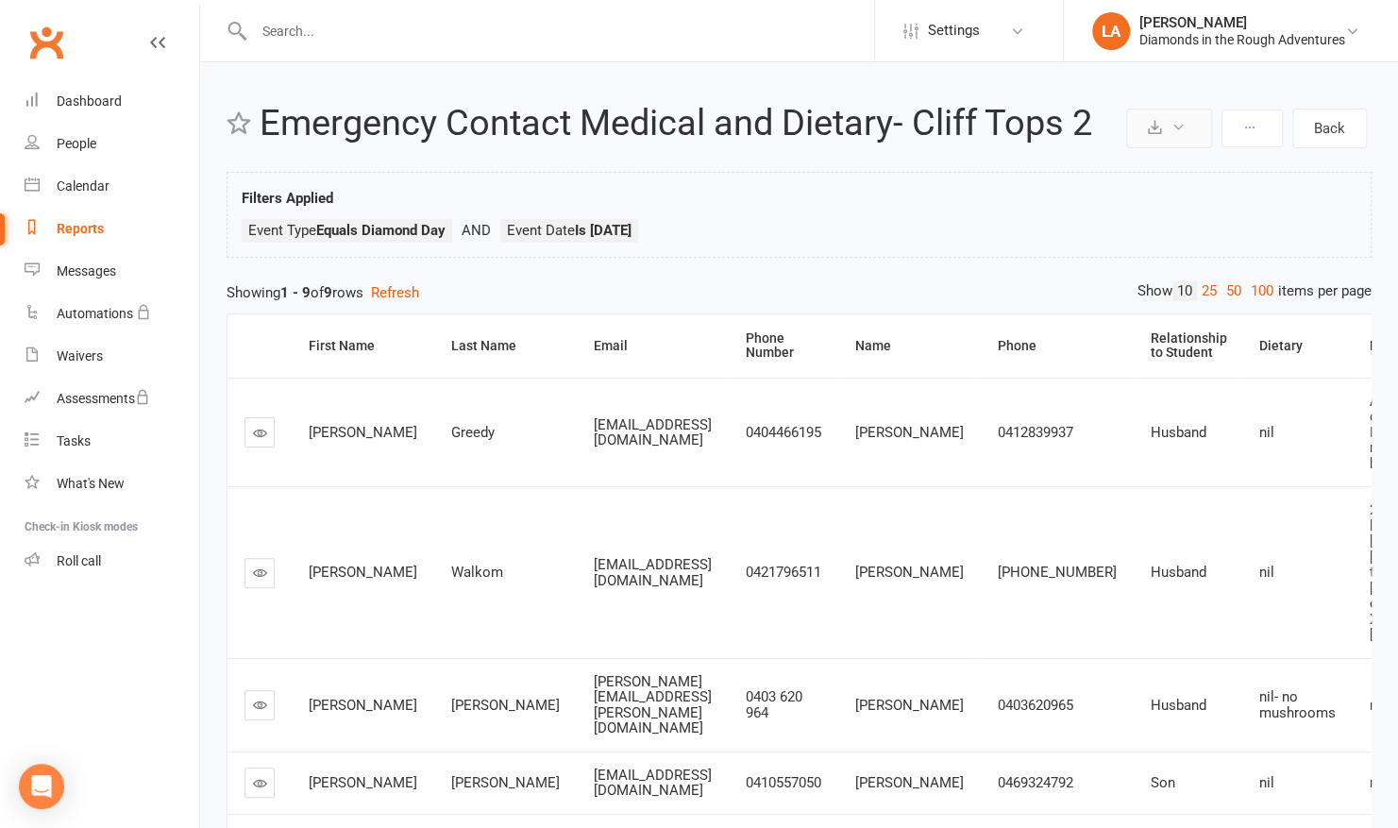
click at [1160, 129] on icon at bounding box center [1155, 127] width 14 height 14
click at [1075, 178] on link "Export to CSV" at bounding box center [1112, 174] width 198 height 38
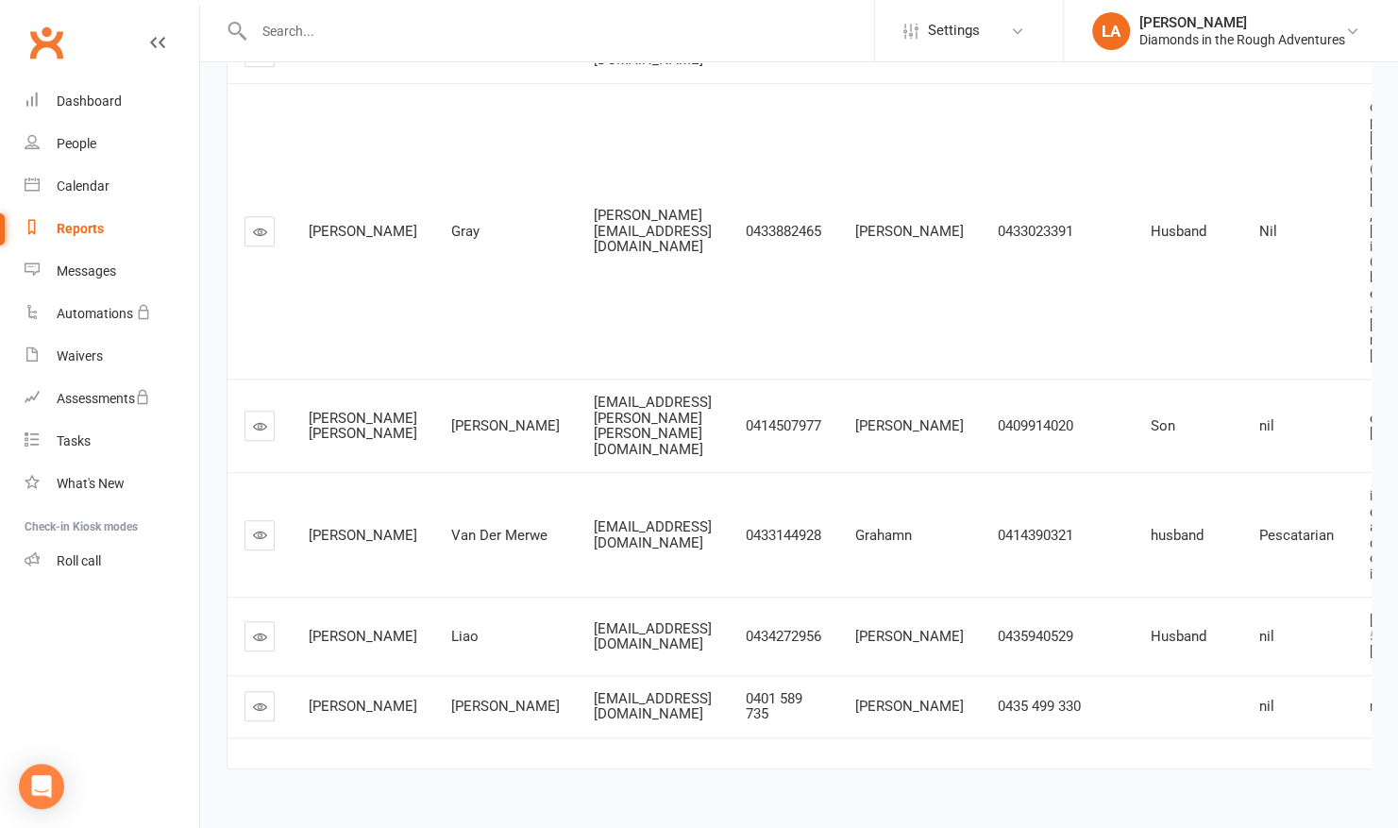
scroll to position [732, 0]
click at [84, 191] on div "Calendar" at bounding box center [83, 185] width 53 height 15
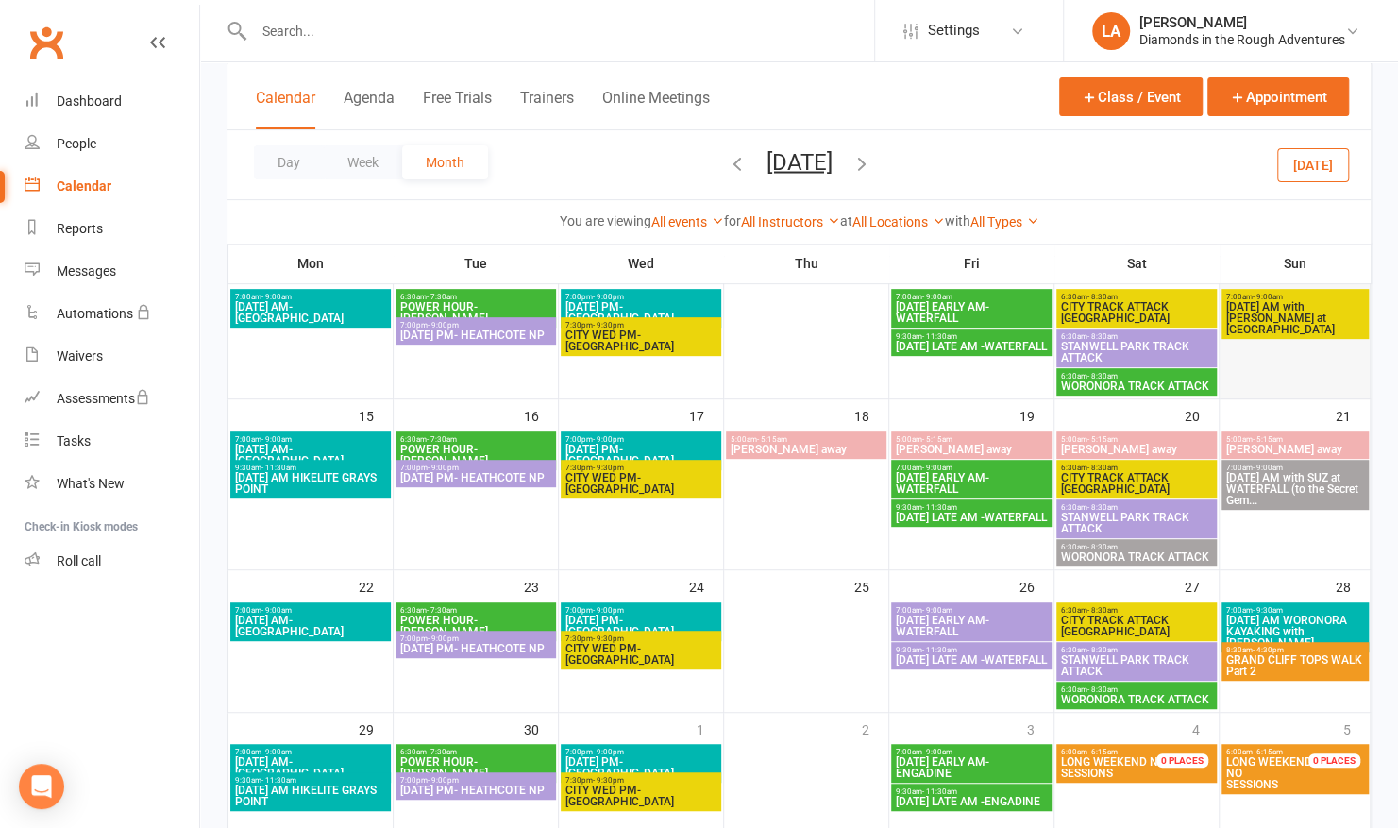
scroll to position [316, 0]
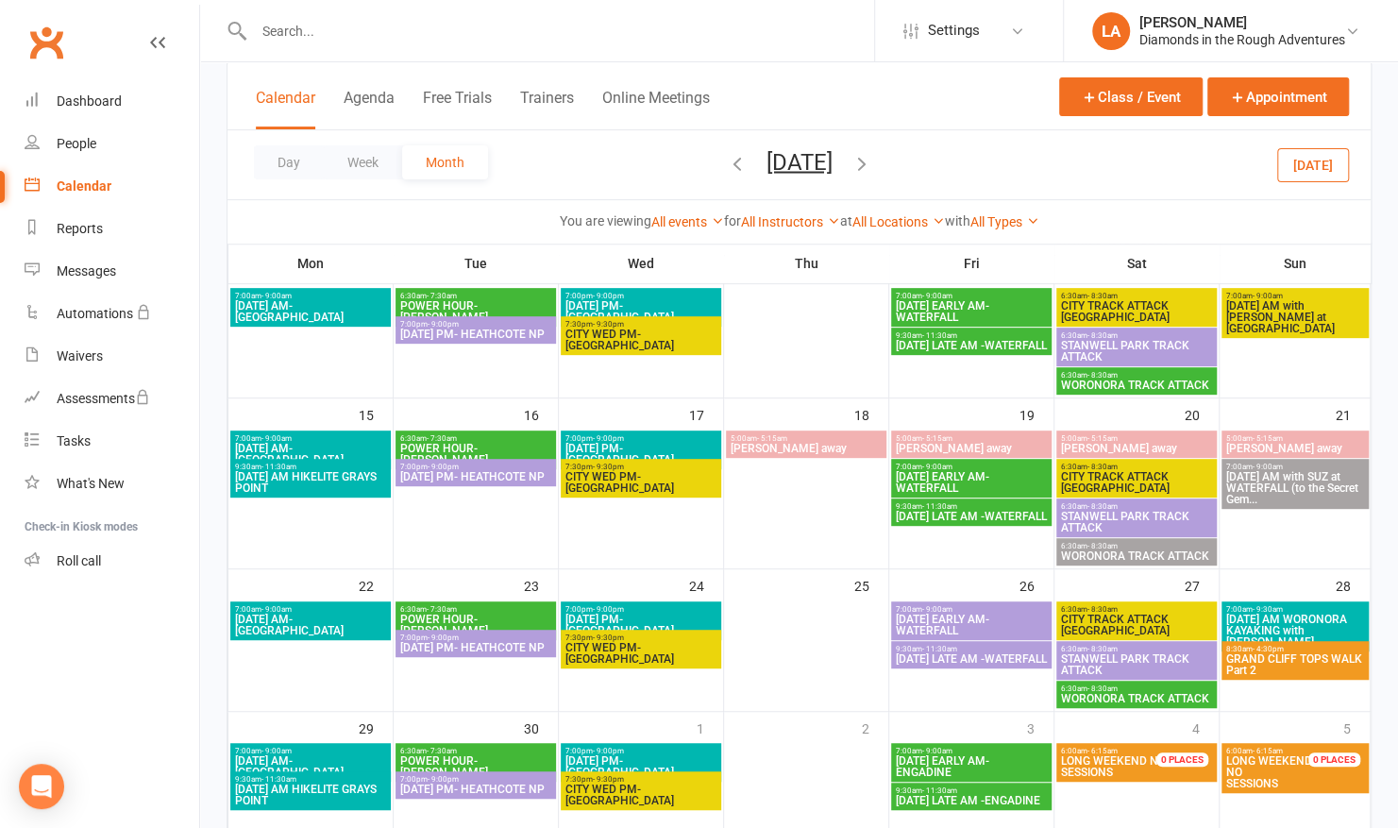
click at [1280, 647] on span "- 4:30pm" at bounding box center [1268, 649] width 31 height 8
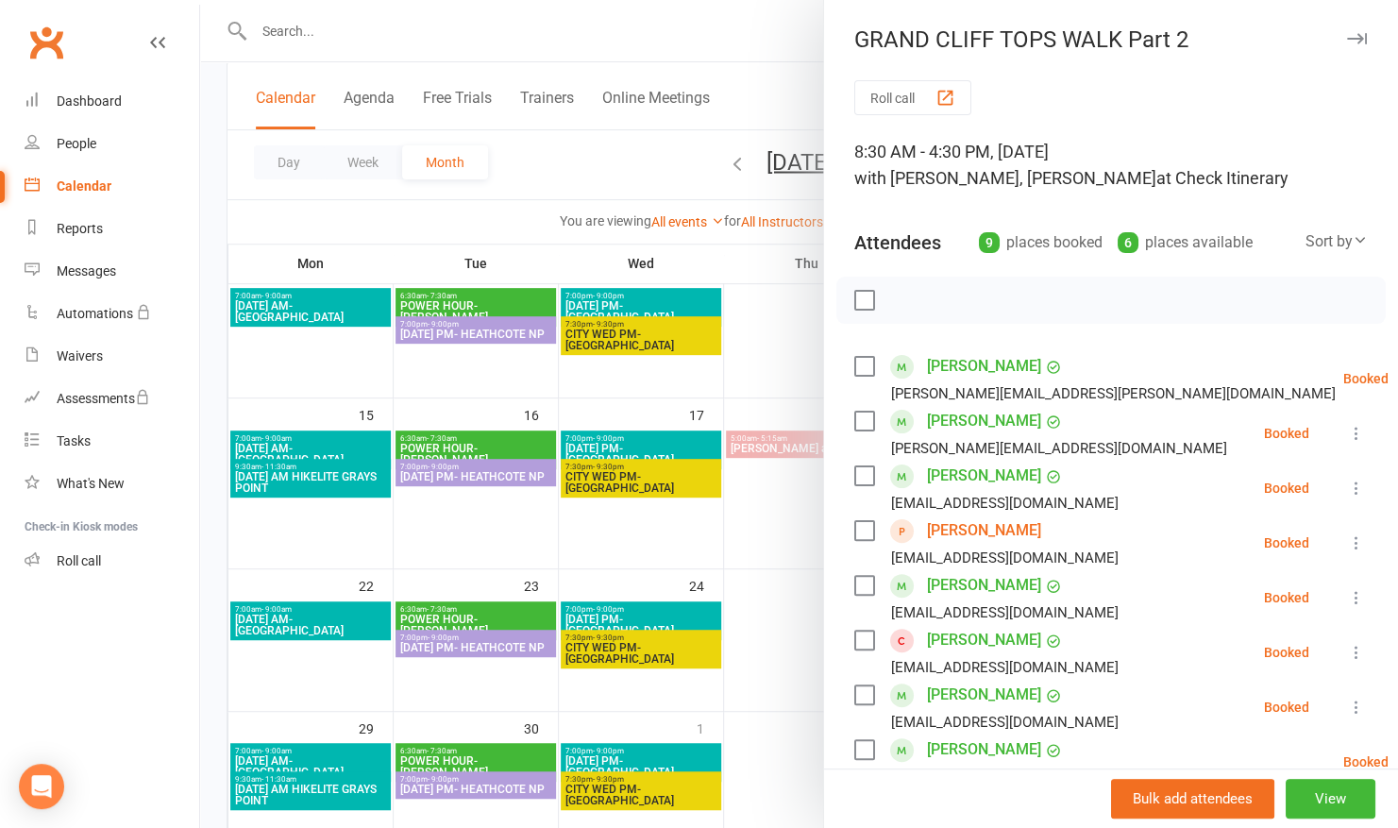
click at [565, 3] on div at bounding box center [799, 414] width 1198 height 828
